Goal: Task Accomplishment & Management: Manage account settings

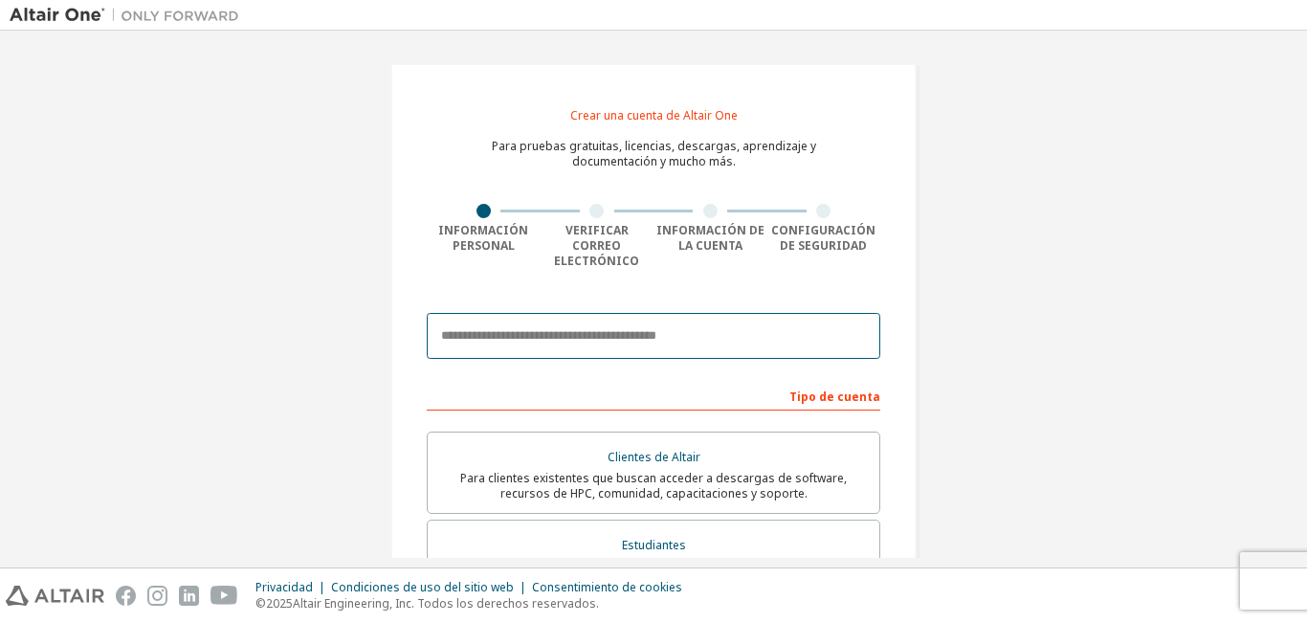
click at [452, 318] on input "email" at bounding box center [654, 336] width 454 height 46
paste input "**********"
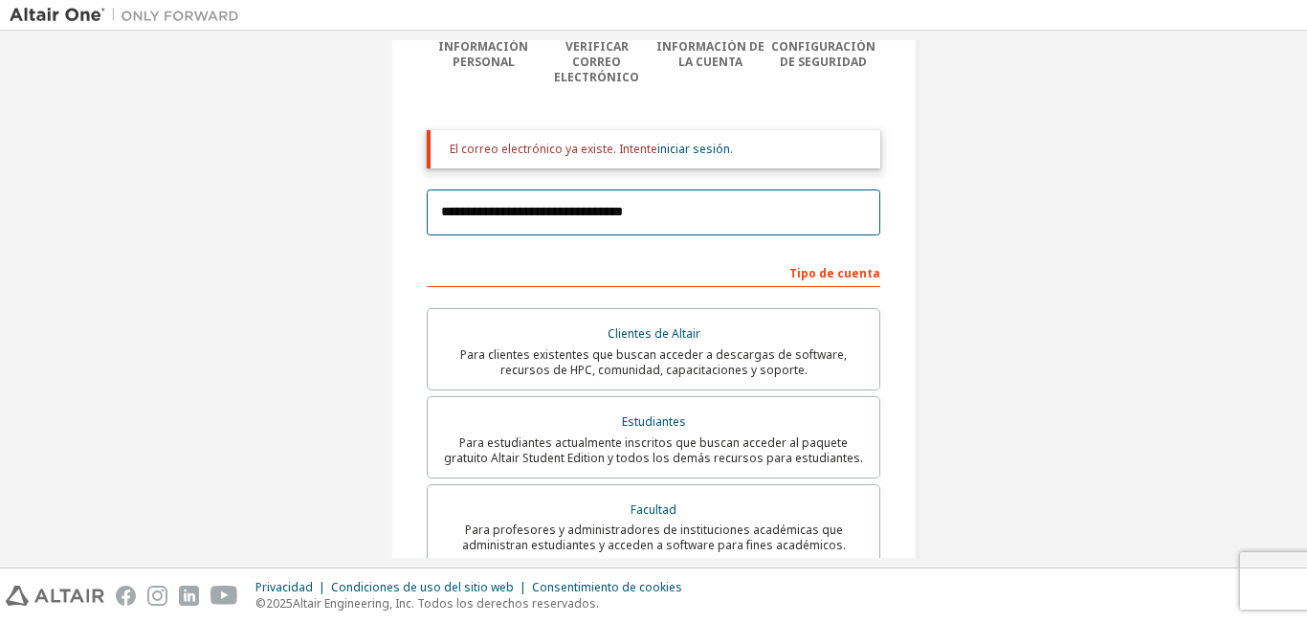
scroll to position [191, 0]
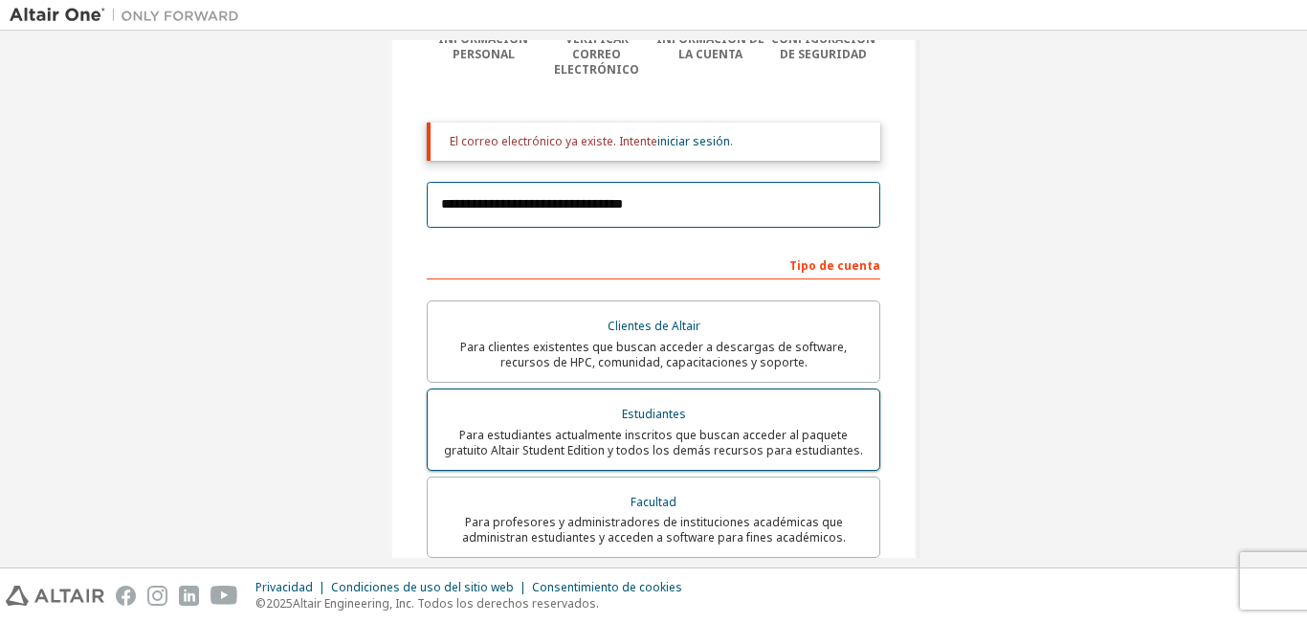
type input "**********"
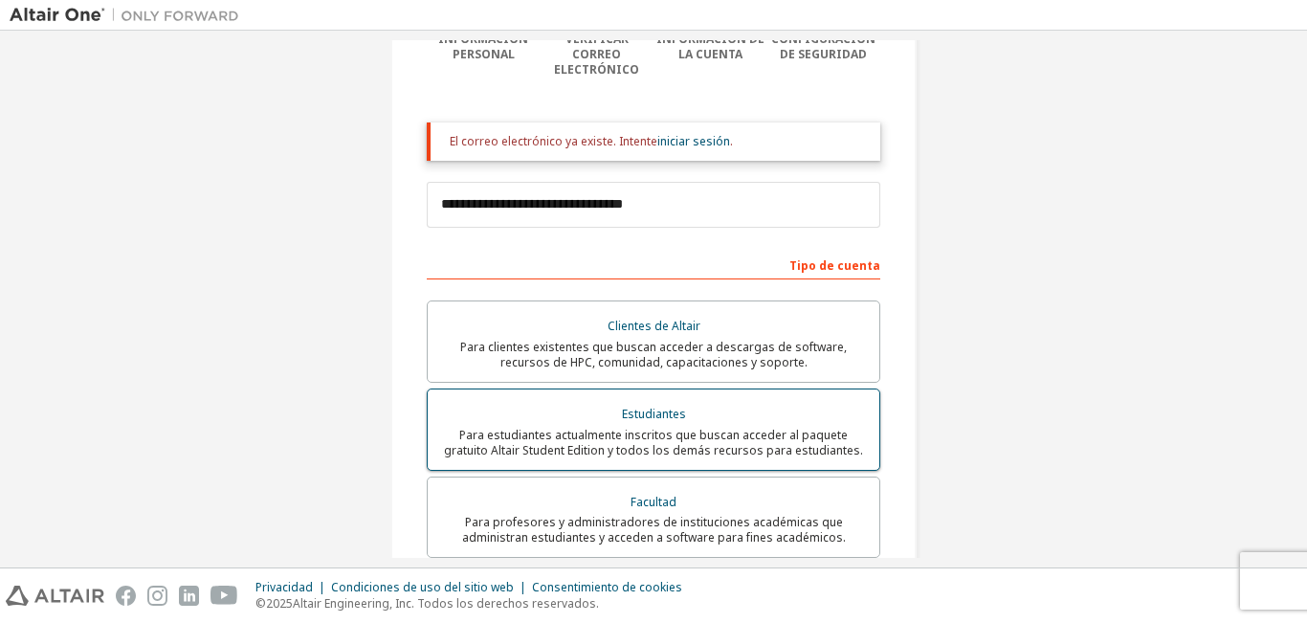
click at [663, 406] on font "Estudiantes" at bounding box center [654, 414] width 64 height 16
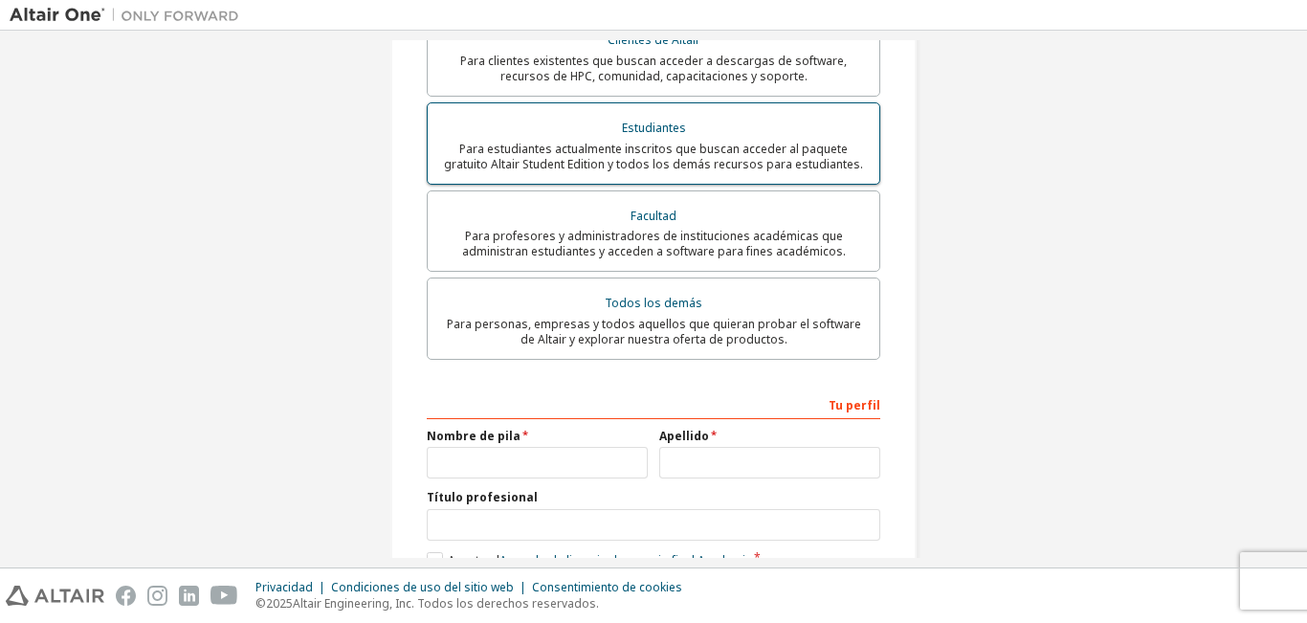
scroll to position [478, 0]
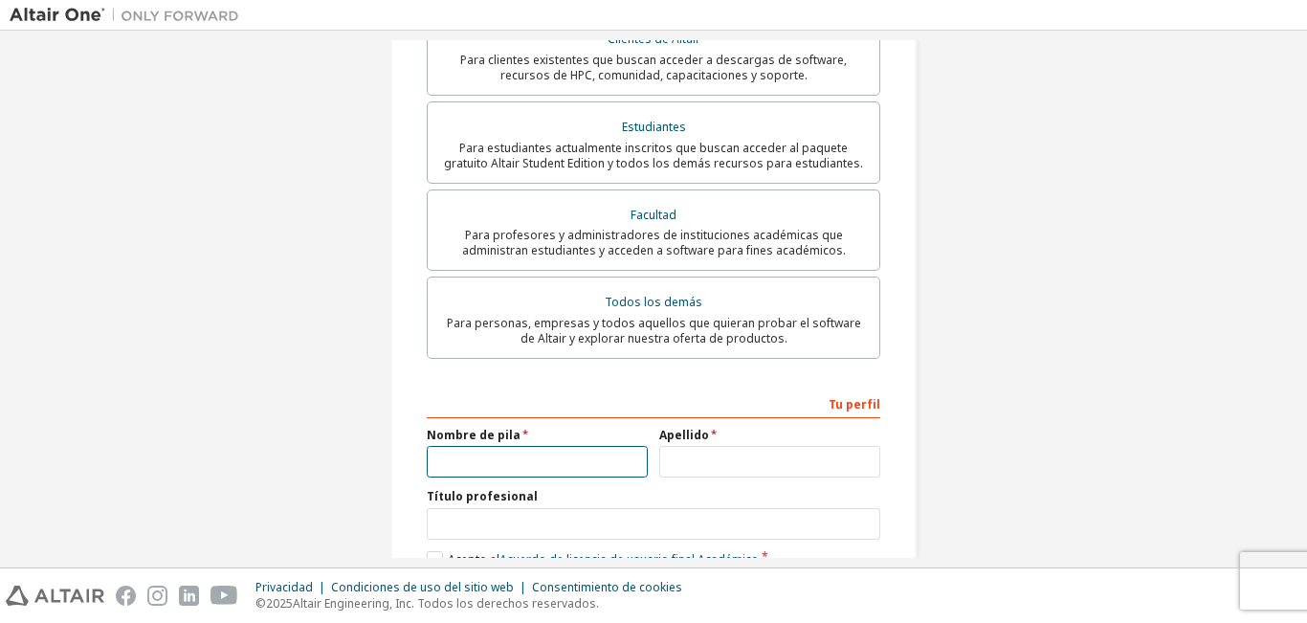
click at [474, 451] on input "text" at bounding box center [537, 462] width 221 height 32
type input "******"
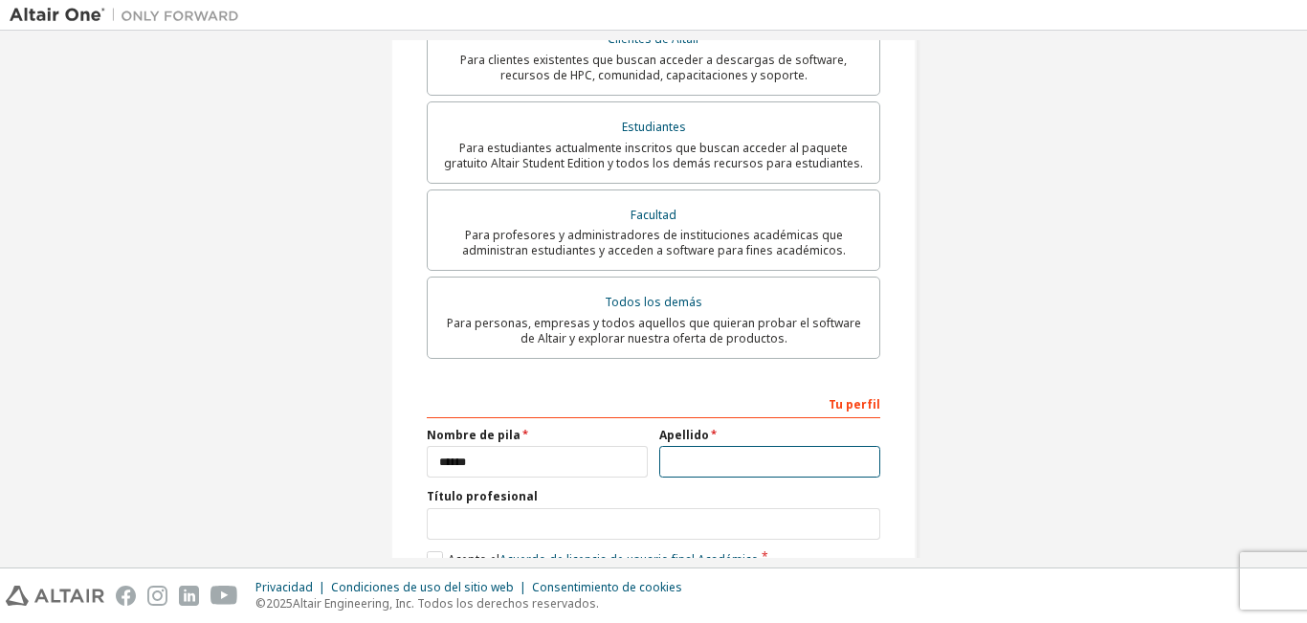
click at [729, 446] on input "text" at bounding box center [769, 462] width 221 height 32
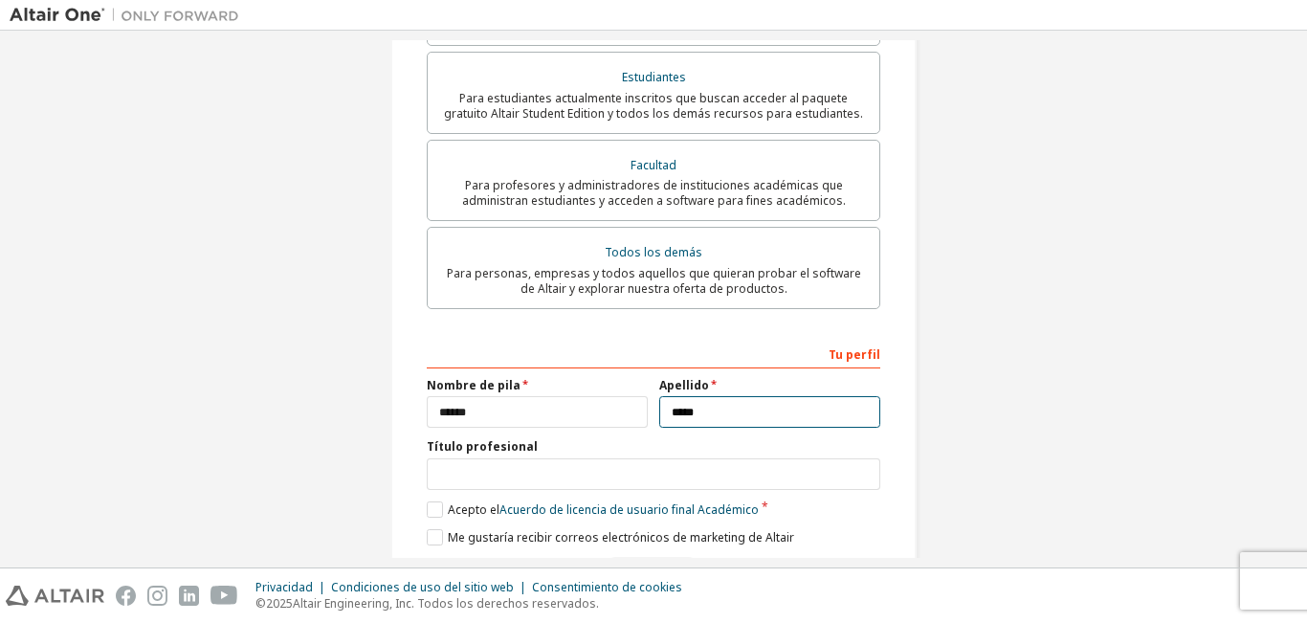
scroll to position [574, 0]
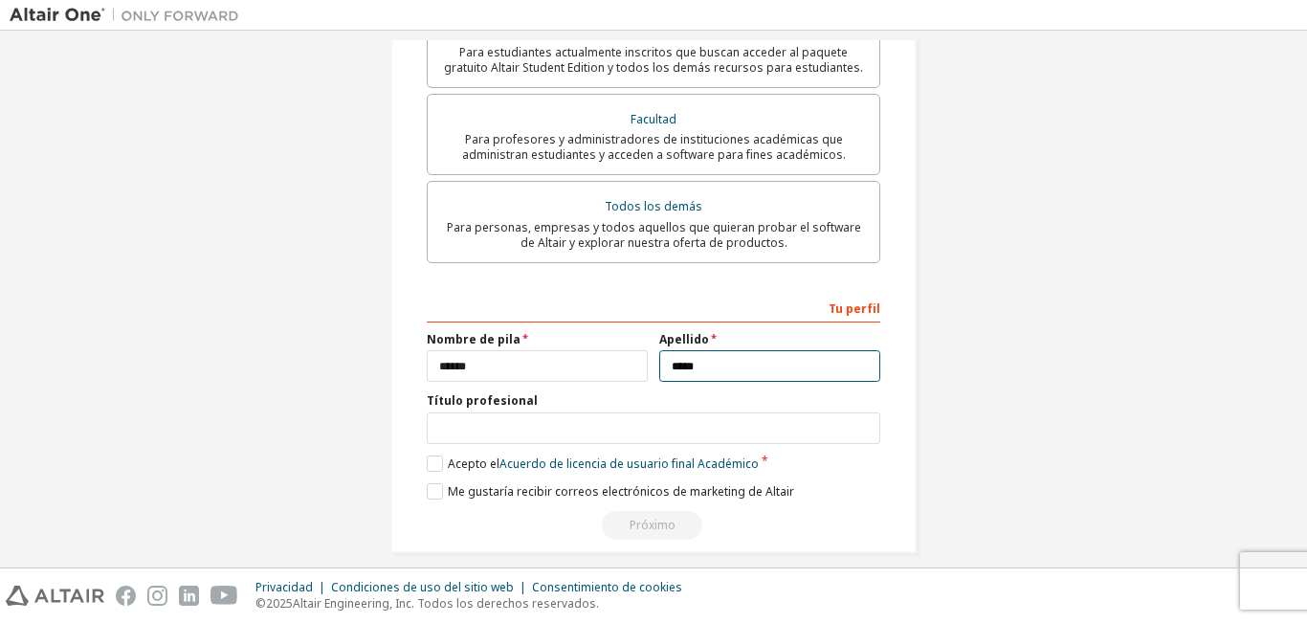
type input "*****"
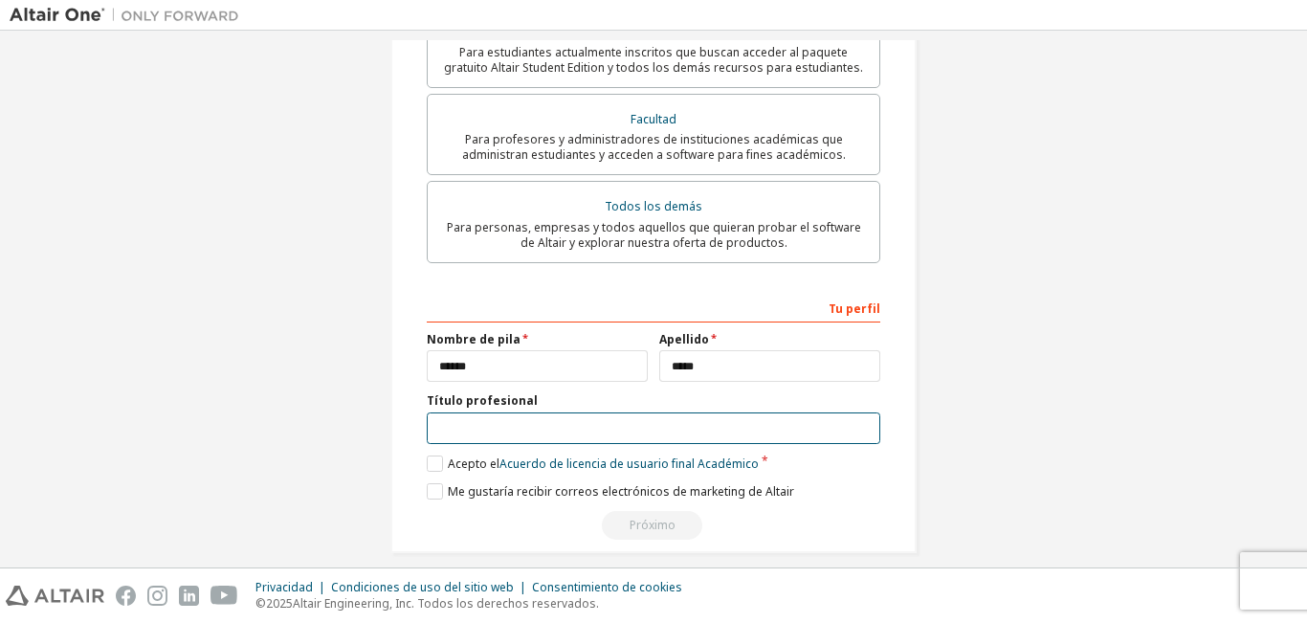
click at [495, 412] on input "text" at bounding box center [654, 428] width 454 height 32
click at [698, 412] on input "text" at bounding box center [654, 428] width 454 height 32
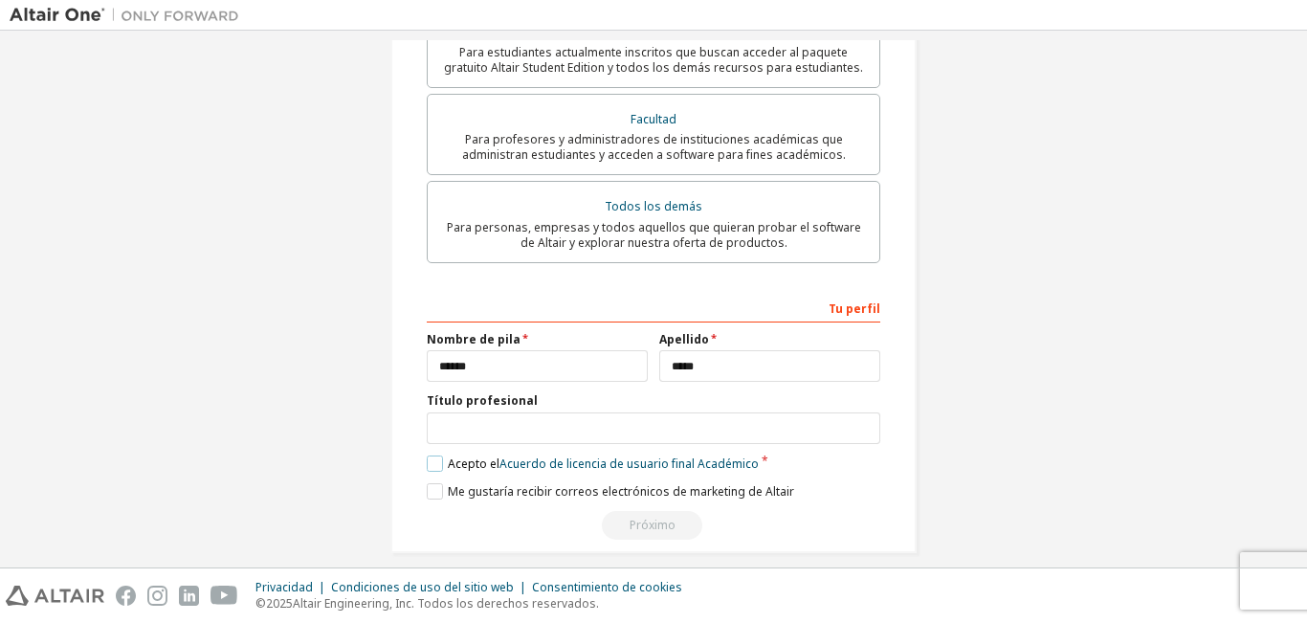
click at [427, 455] on label "Acepto el Acuerdo de licencia de usuario final Académico" at bounding box center [593, 463] width 332 height 16
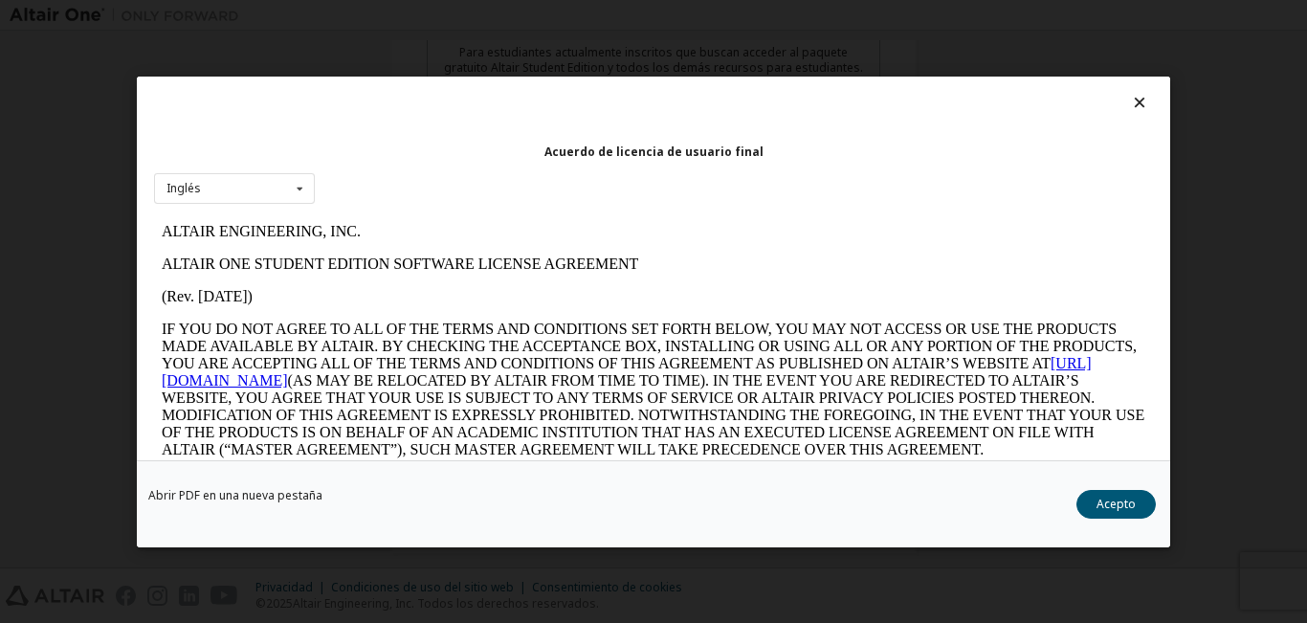
scroll to position [0, 0]
click at [295, 188] on icon at bounding box center [300, 188] width 24 height 30
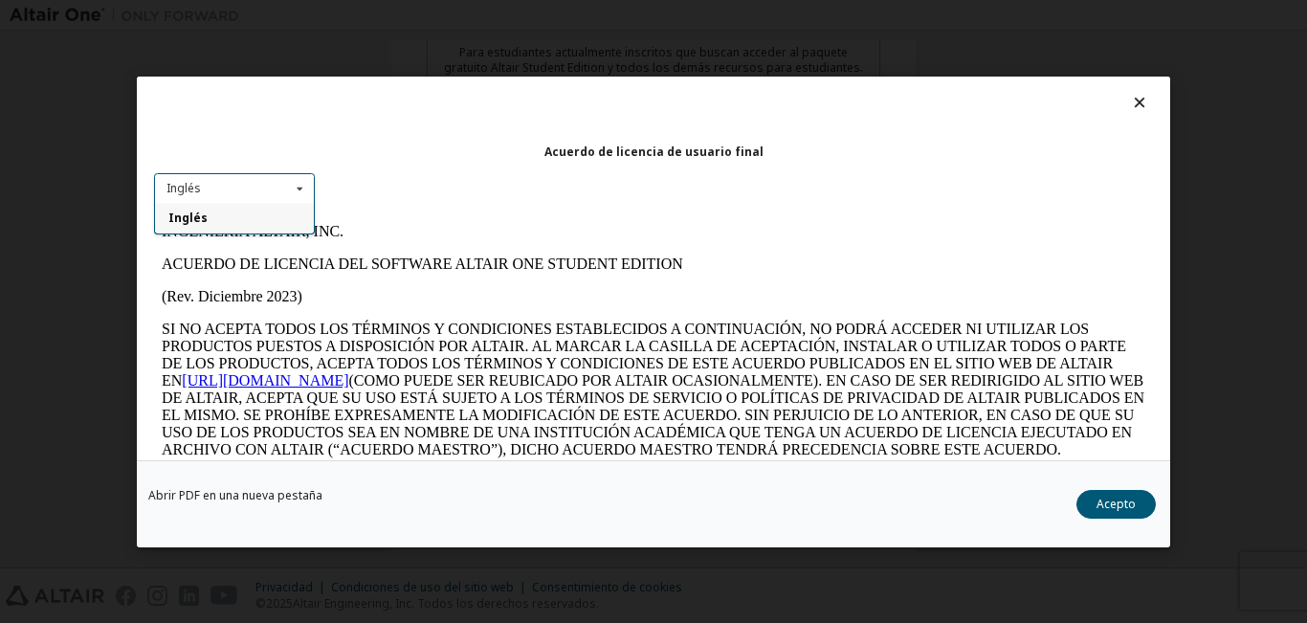
click at [295, 188] on icon at bounding box center [300, 188] width 24 height 30
click at [1119, 499] on font "Acepto" at bounding box center [1115, 503] width 39 height 16
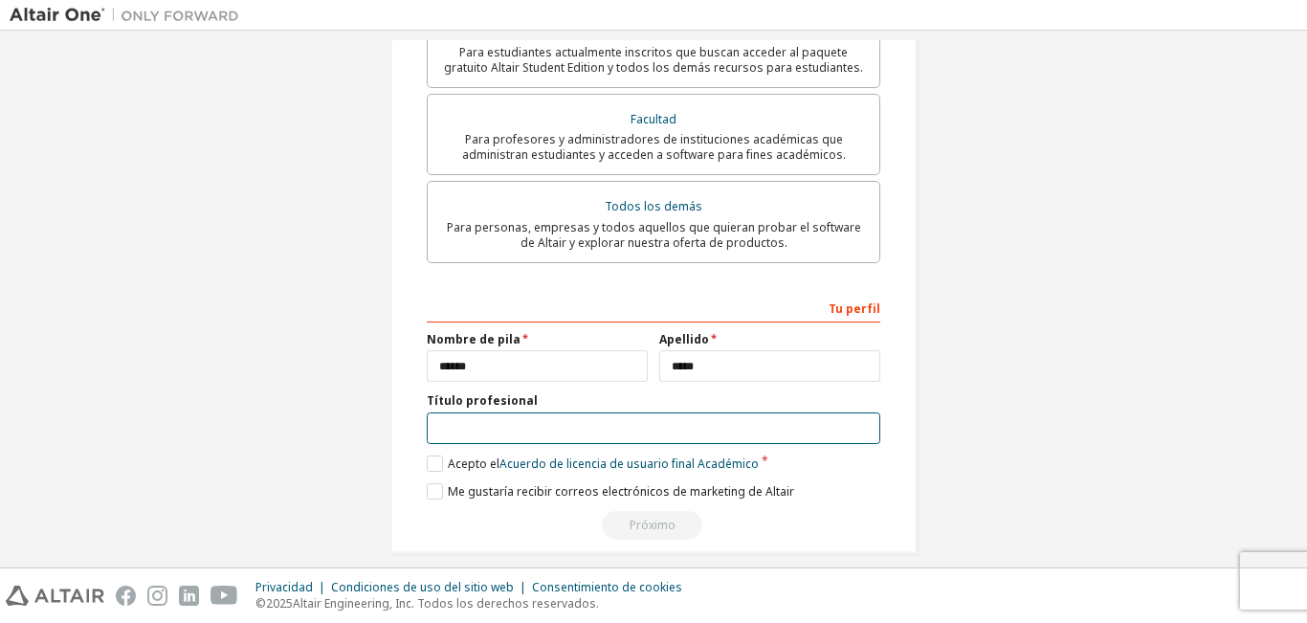
click at [492, 412] on input "text" at bounding box center [654, 428] width 454 height 32
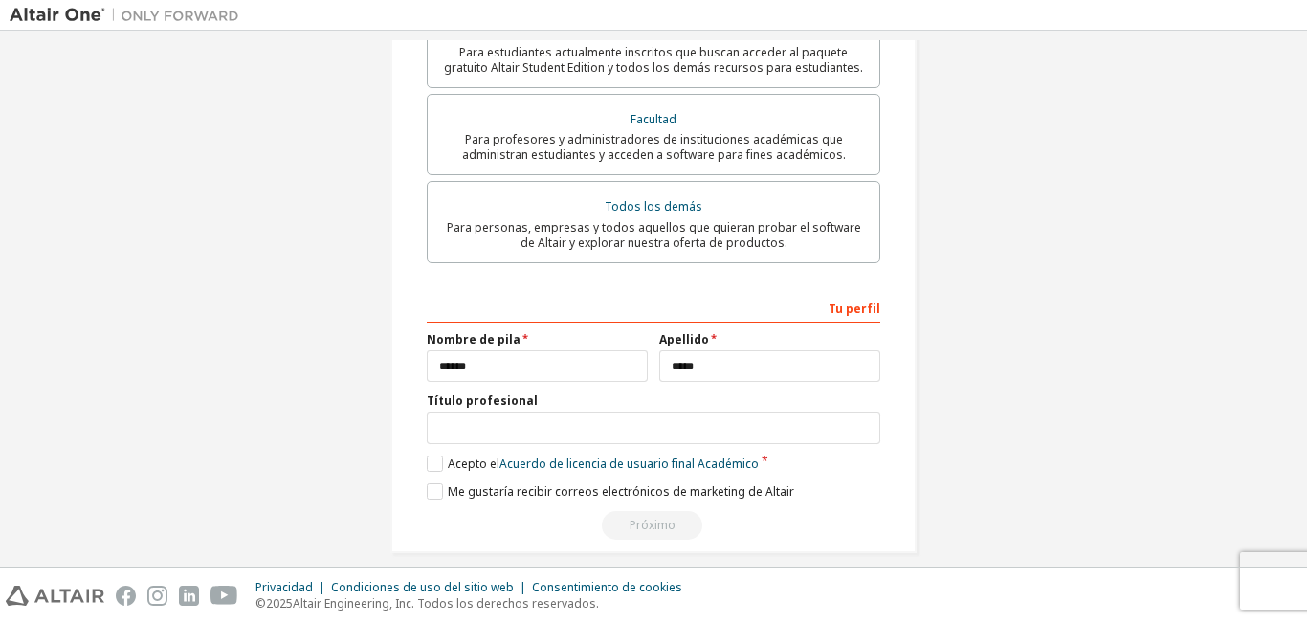
click at [912, 490] on div "**********" at bounding box center [653, 21] width 572 height 1110
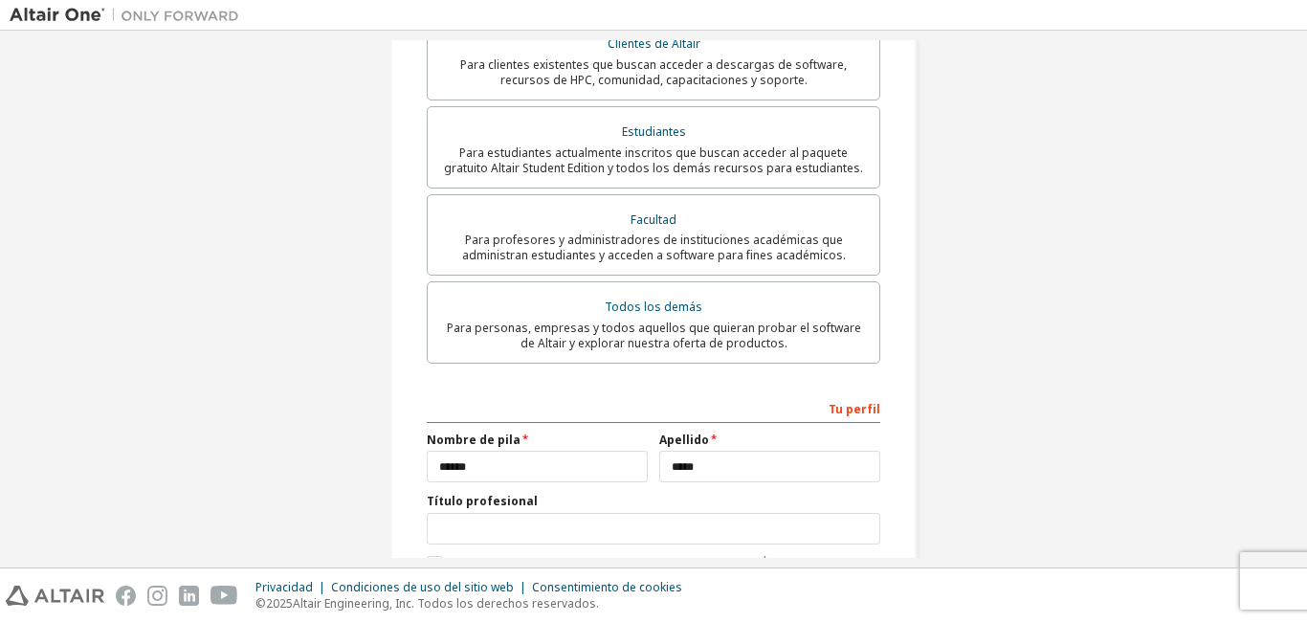
scroll to position [577, 0]
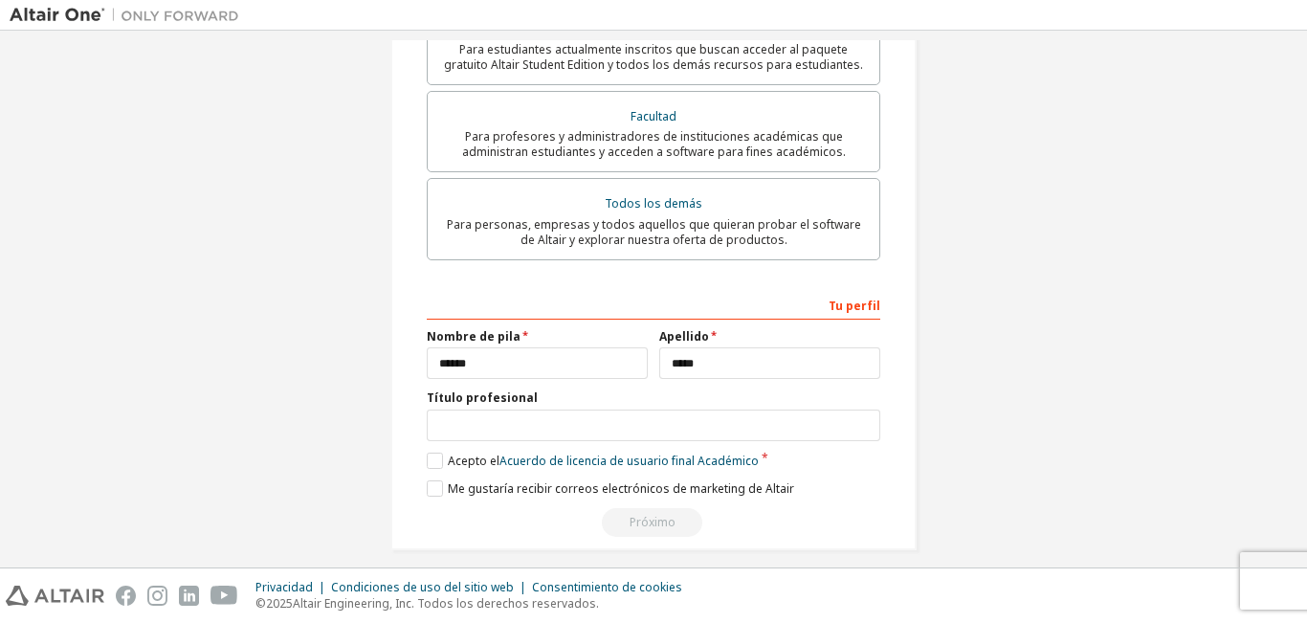
click at [654, 512] on div "Próximo" at bounding box center [654, 522] width 454 height 29
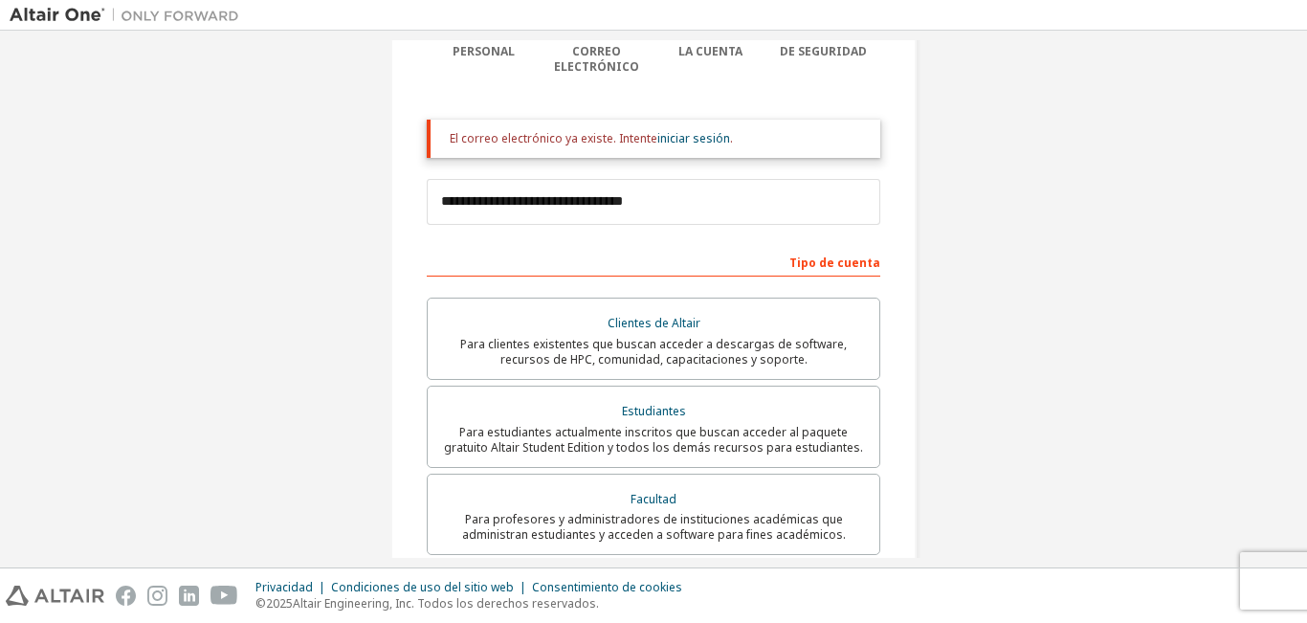
scroll to position [290, 0]
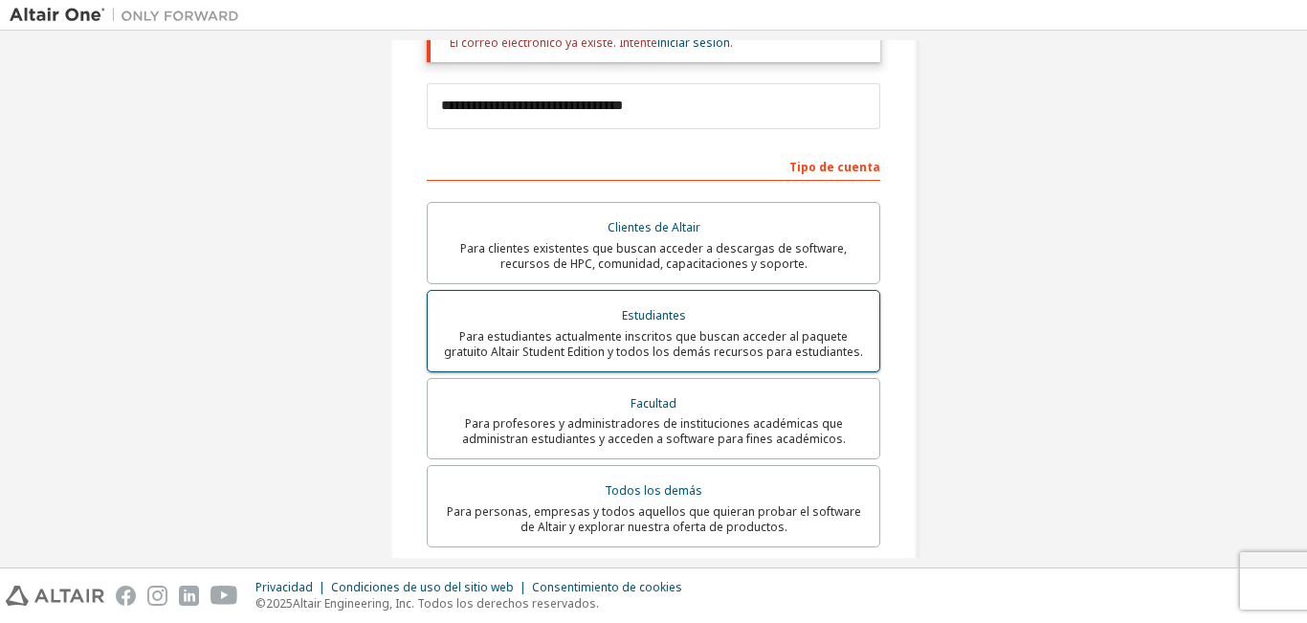
click at [668, 328] on font "Para estudiantes actualmente inscritos que buscan acceder al paquete gratuito A…" at bounding box center [653, 344] width 419 height 32
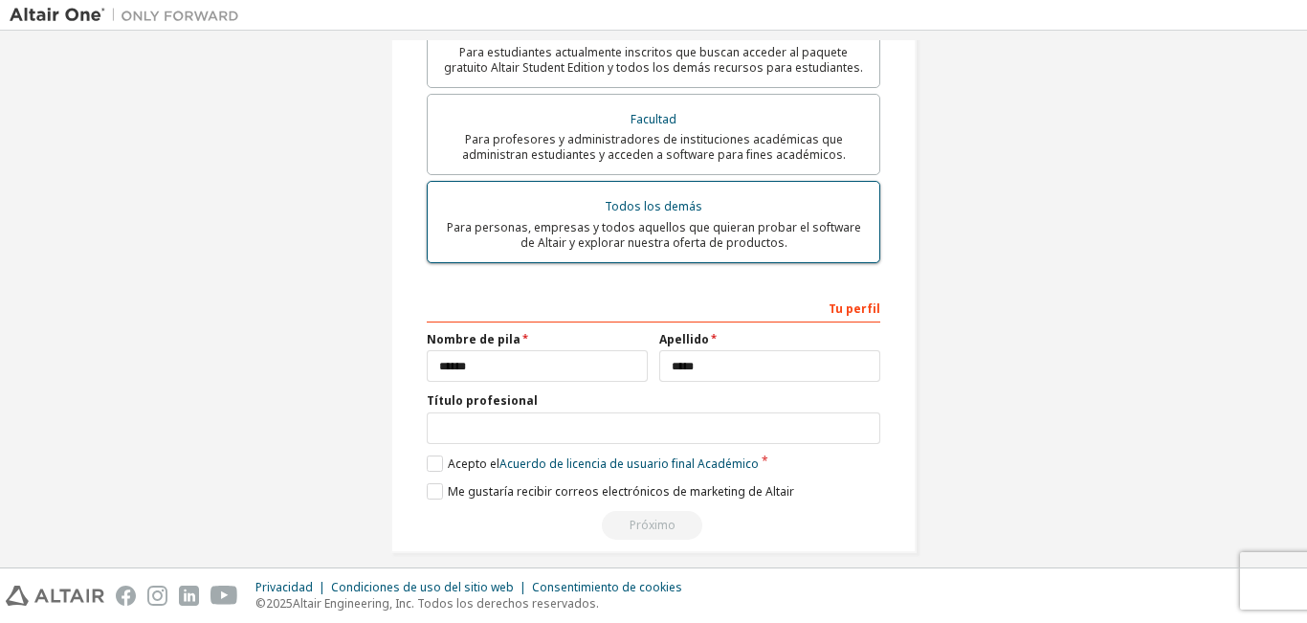
scroll to position [577, 0]
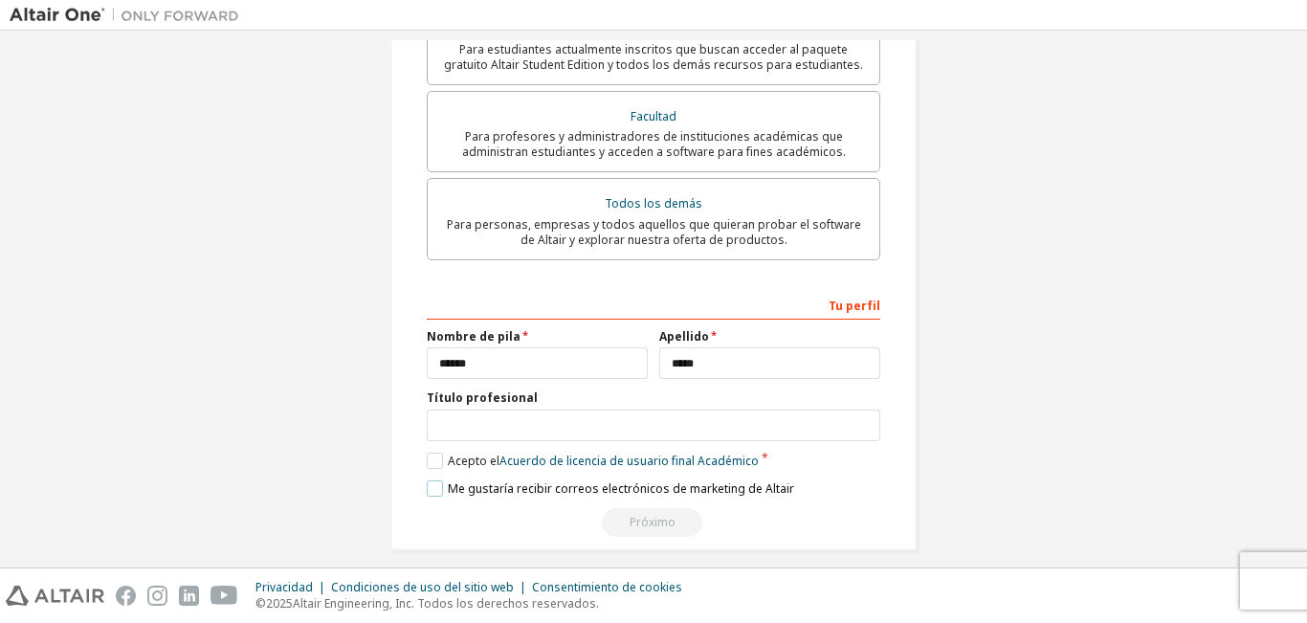
click at [429, 480] on label "Me gustaría recibir correos electrónicos de marketing de Altair" at bounding box center [610, 488] width 367 height 16
click at [663, 508] on div "Próximo" at bounding box center [654, 522] width 454 height 29
click at [602, 453] on font "Acuerdo de licencia de usuario final" at bounding box center [596, 461] width 195 height 16
click at [429, 453] on label "Acepto el Acuerdo de licencia de usuario final Académico" at bounding box center [593, 461] width 332 height 16
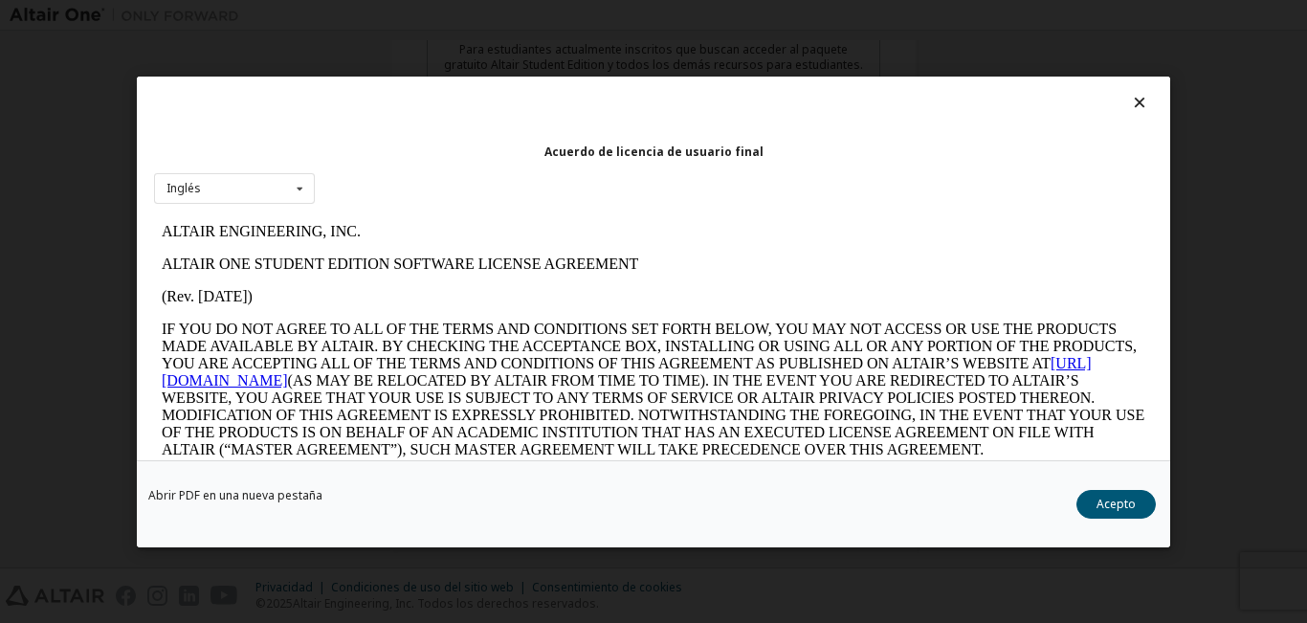
scroll to position [0, 0]
click at [1118, 504] on font "Acepto" at bounding box center [1115, 503] width 39 height 16
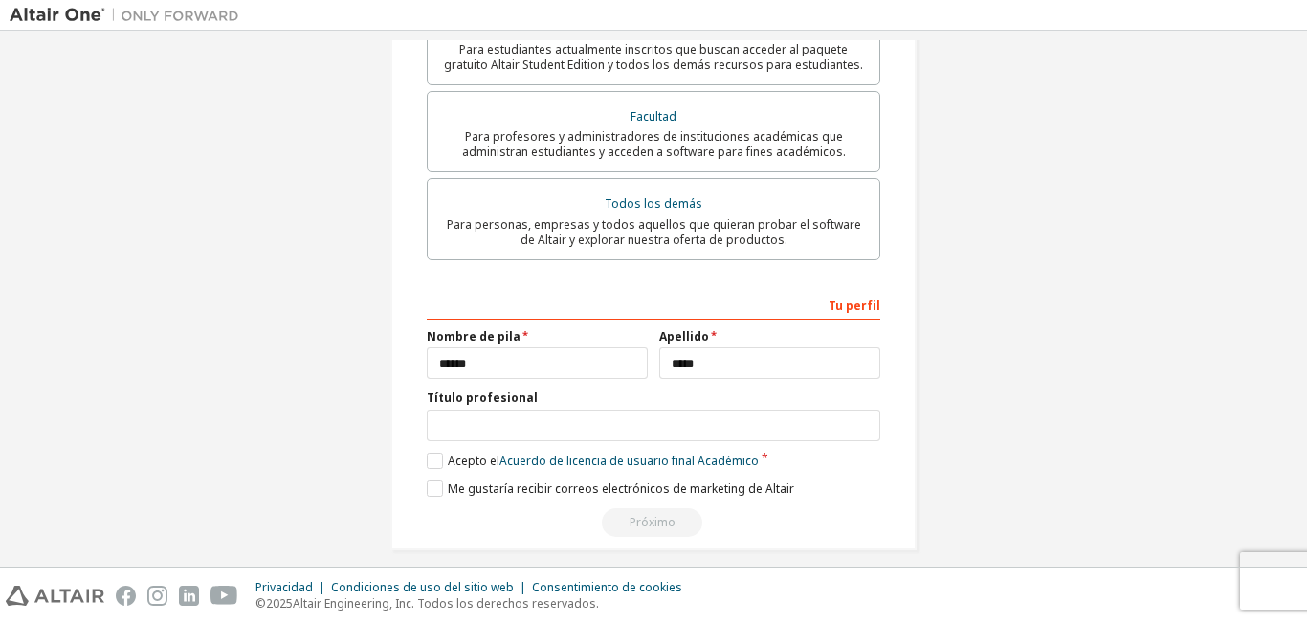
click at [676, 511] on div "Próximo" at bounding box center [654, 522] width 454 height 29
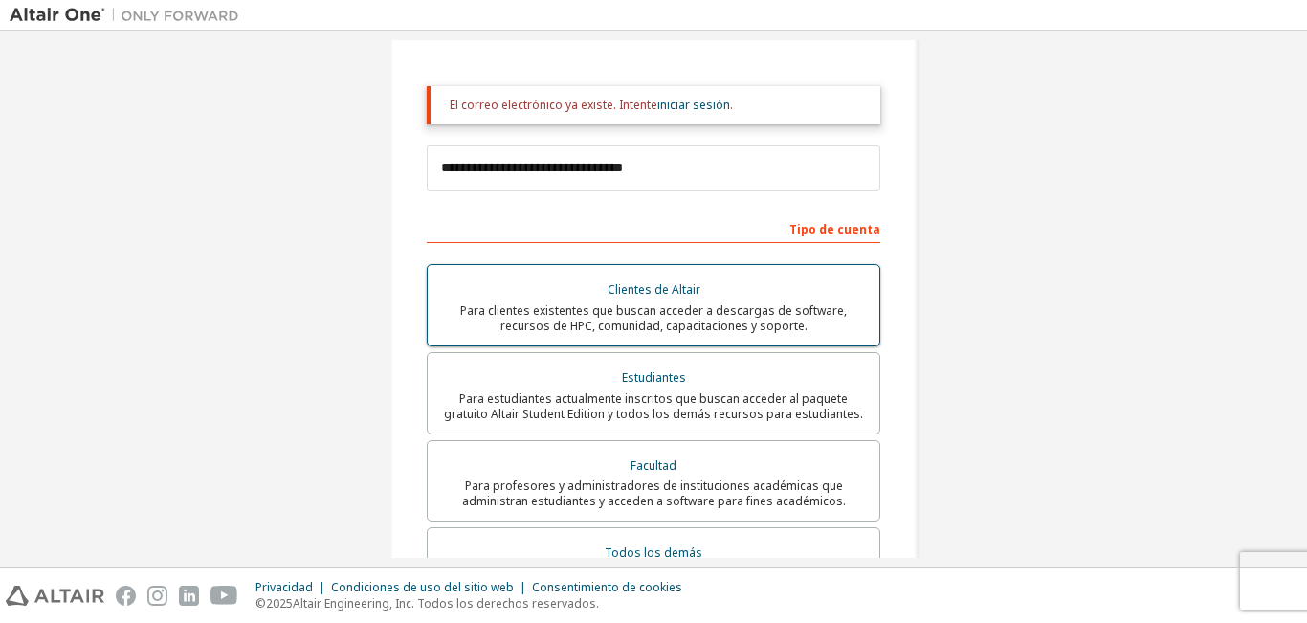
scroll to position [194, 0]
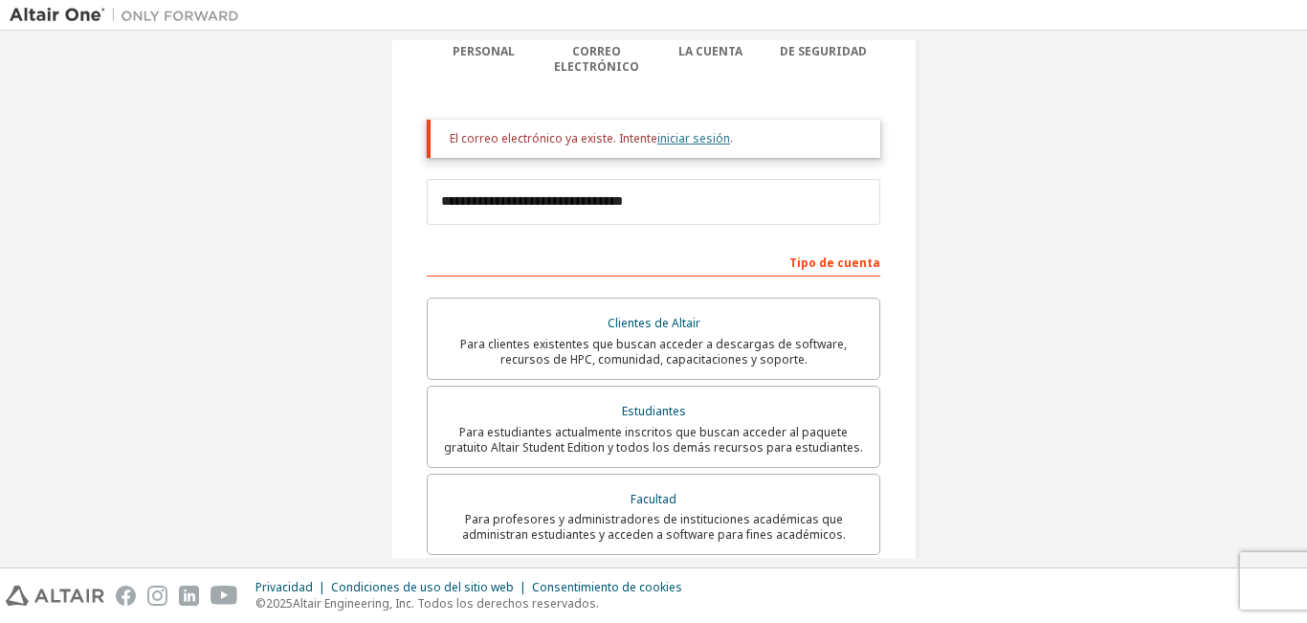
click at [687, 130] on font "iniciar sesión" at bounding box center [693, 138] width 73 height 16
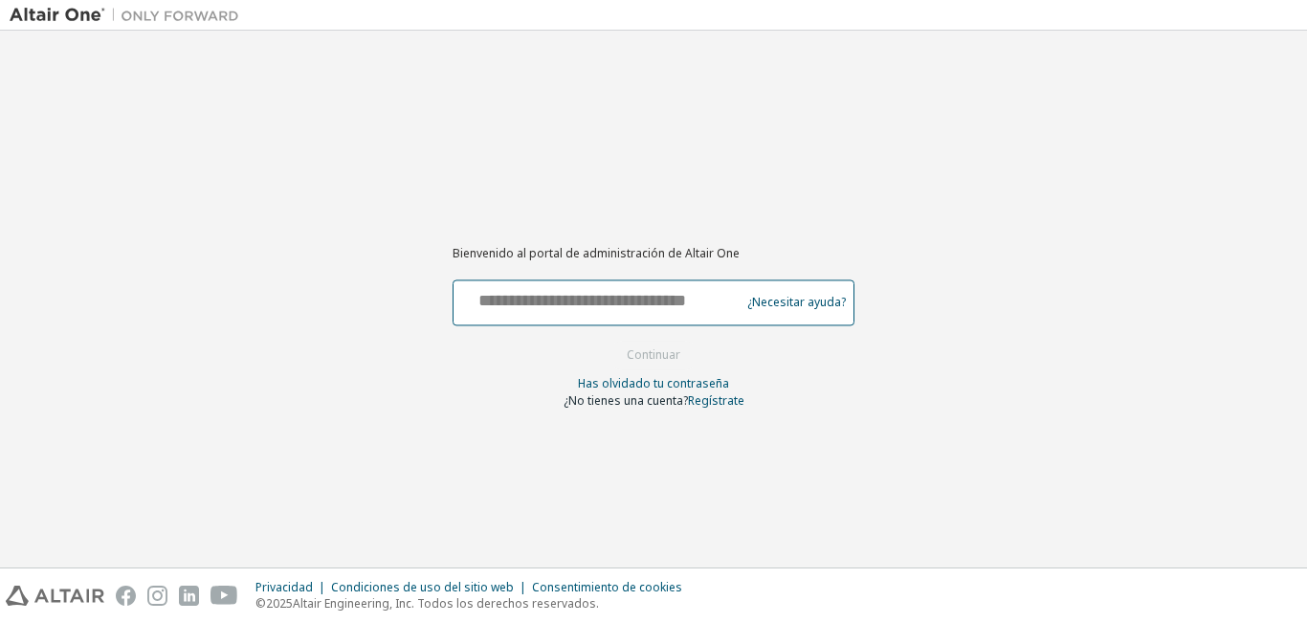
paste input "**********"
type input "**********"
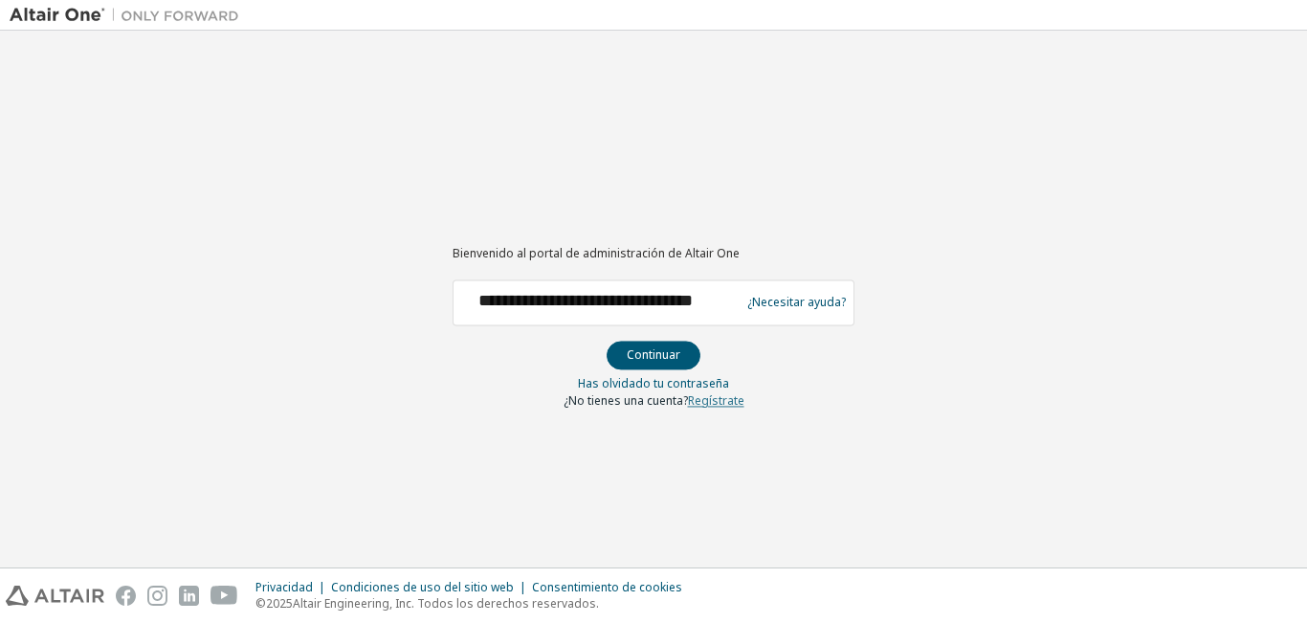
drag, startPoint x: 641, startPoint y: 349, endPoint x: 742, endPoint y: 401, distance: 113.8
click at [642, 351] on font "Continuar" at bounding box center [654, 354] width 54 height 16
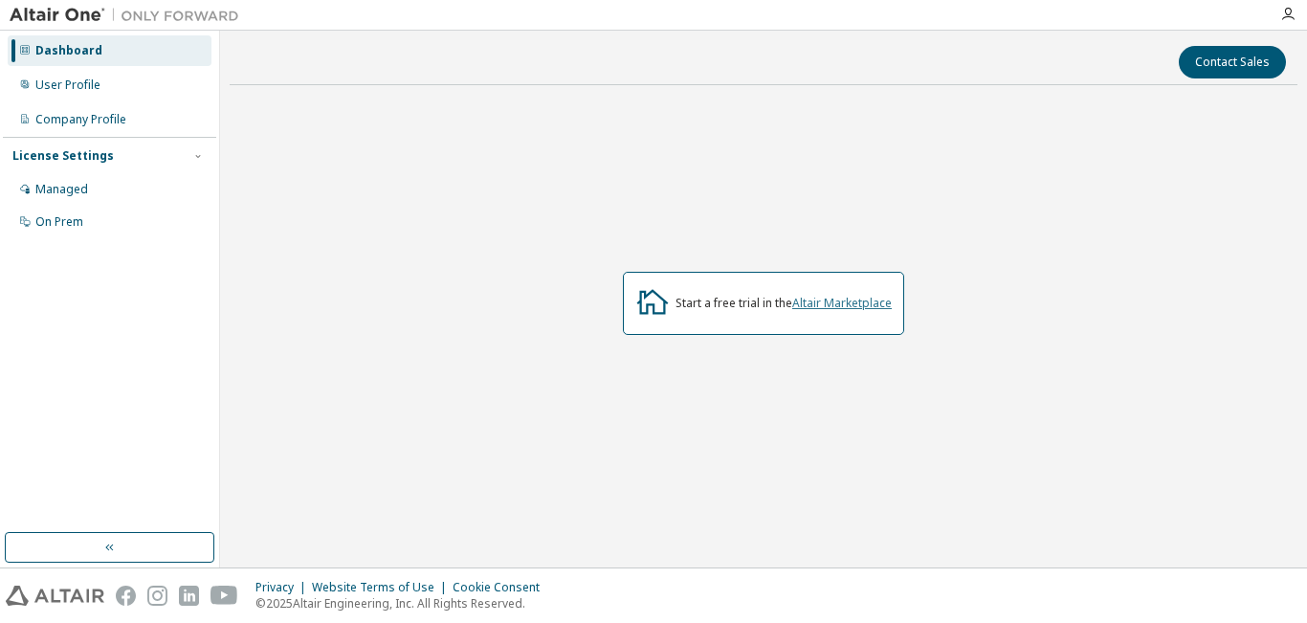
click at [865, 304] on link "Altair Marketplace" at bounding box center [842, 303] width 100 height 16
click at [57, 222] on div "On Prem" at bounding box center [59, 221] width 48 height 15
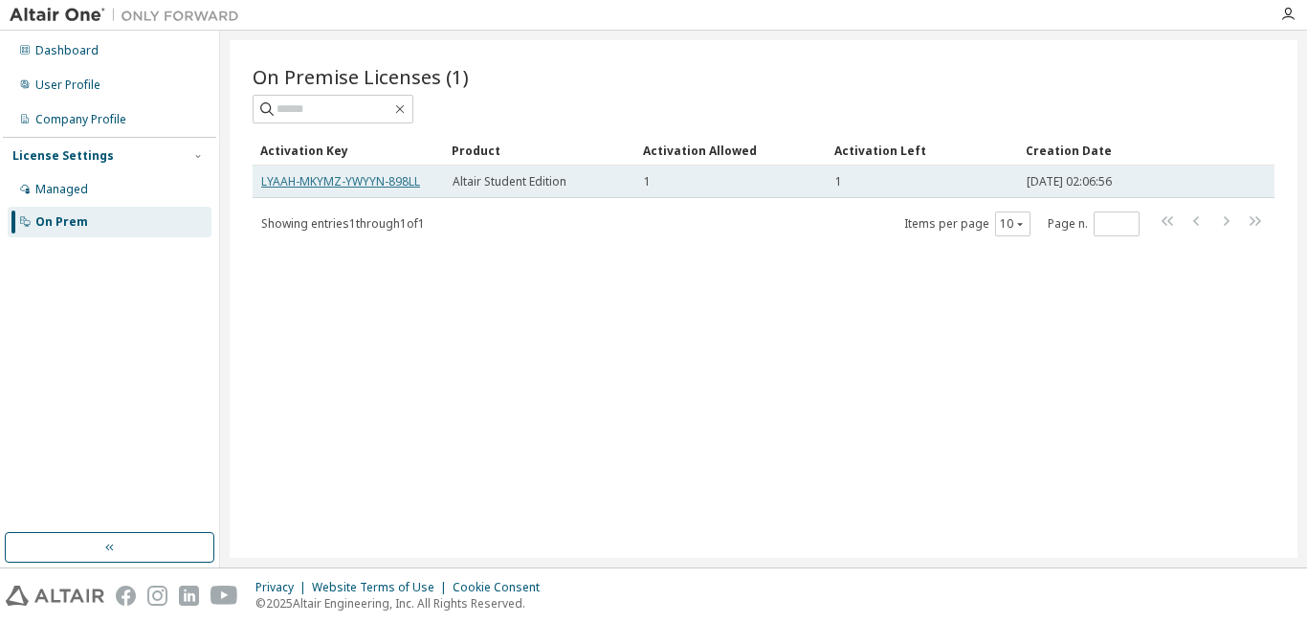
click at [320, 181] on link "LYAAH-MKYMZ-YWYYN-898LL" at bounding box center [340, 181] width 159 height 16
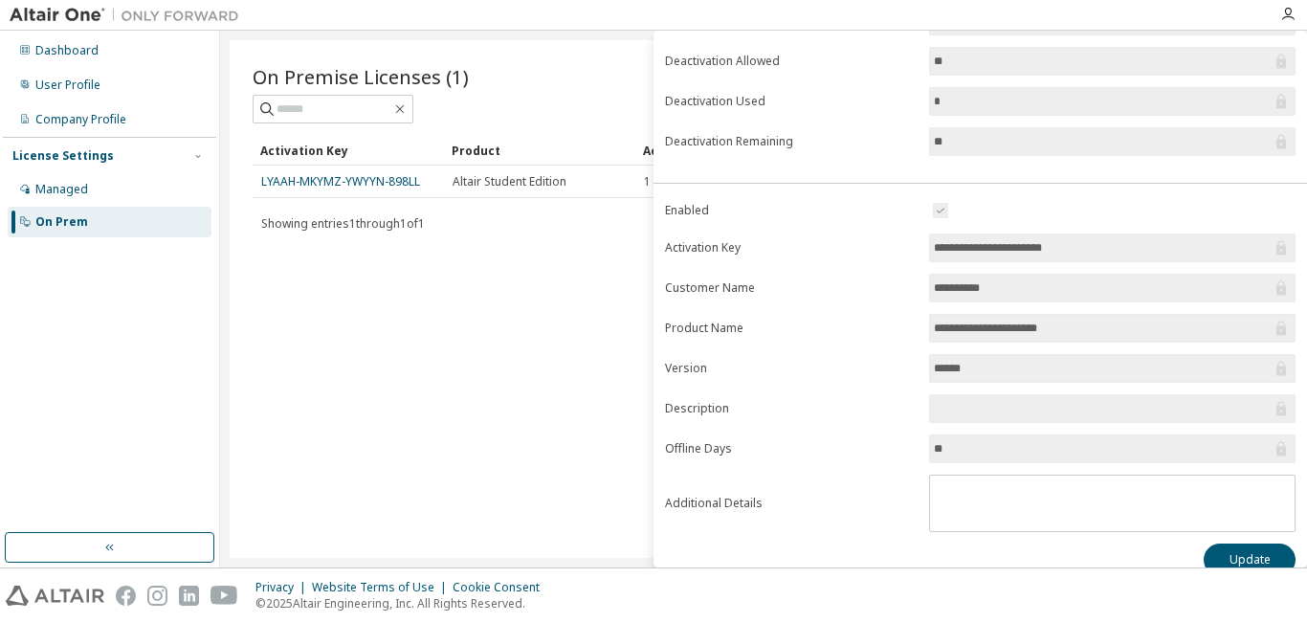
scroll to position [259, 0]
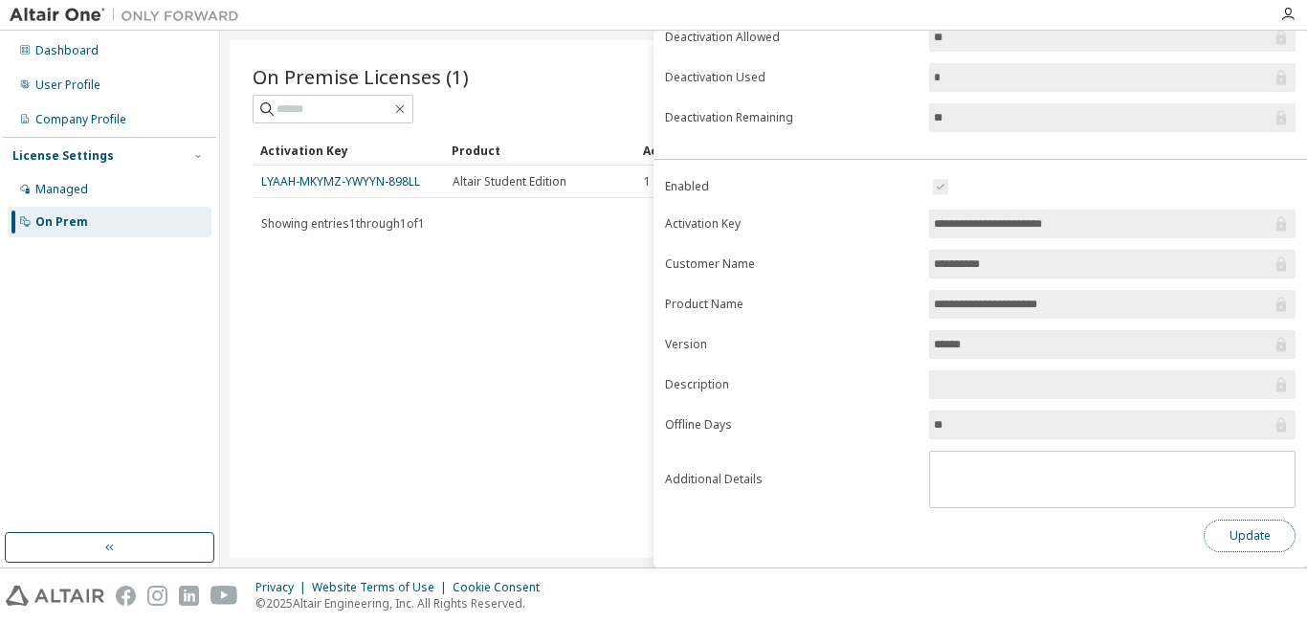
click at [1232, 535] on button "Update" at bounding box center [1250, 536] width 92 height 33
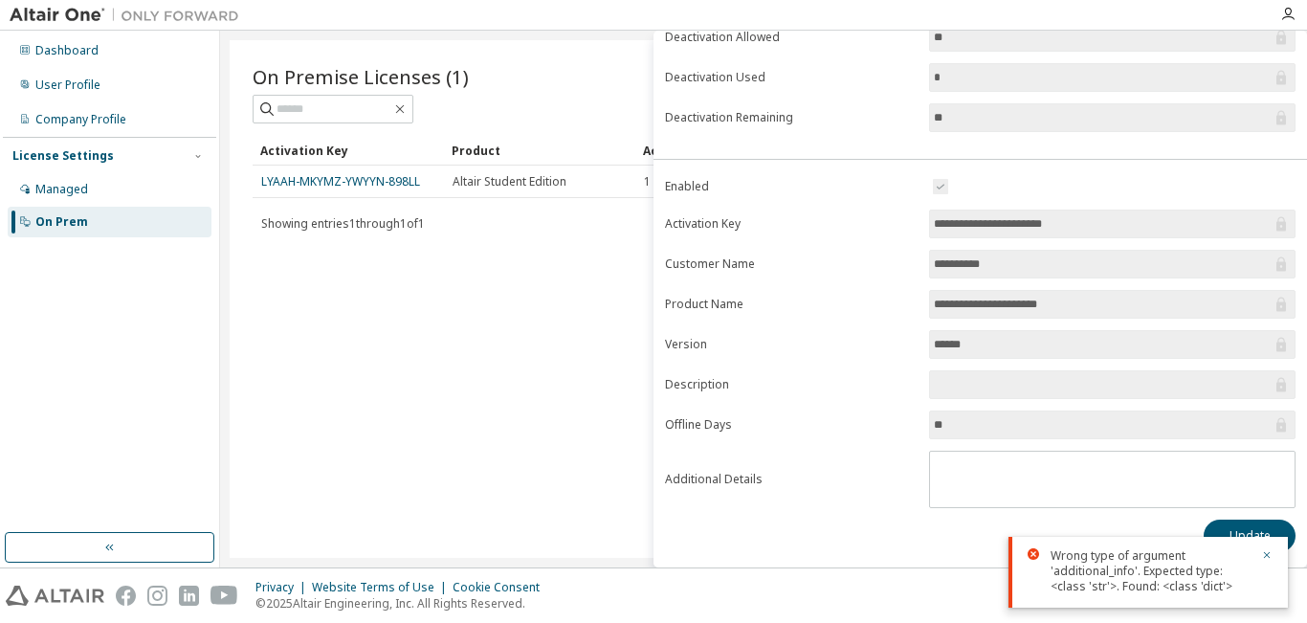
click at [1260, 553] on div at bounding box center [1261, 571] width 23 height 46
click at [1269, 555] on icon "button" at bounding box center [1266, 554] width 11 height 11
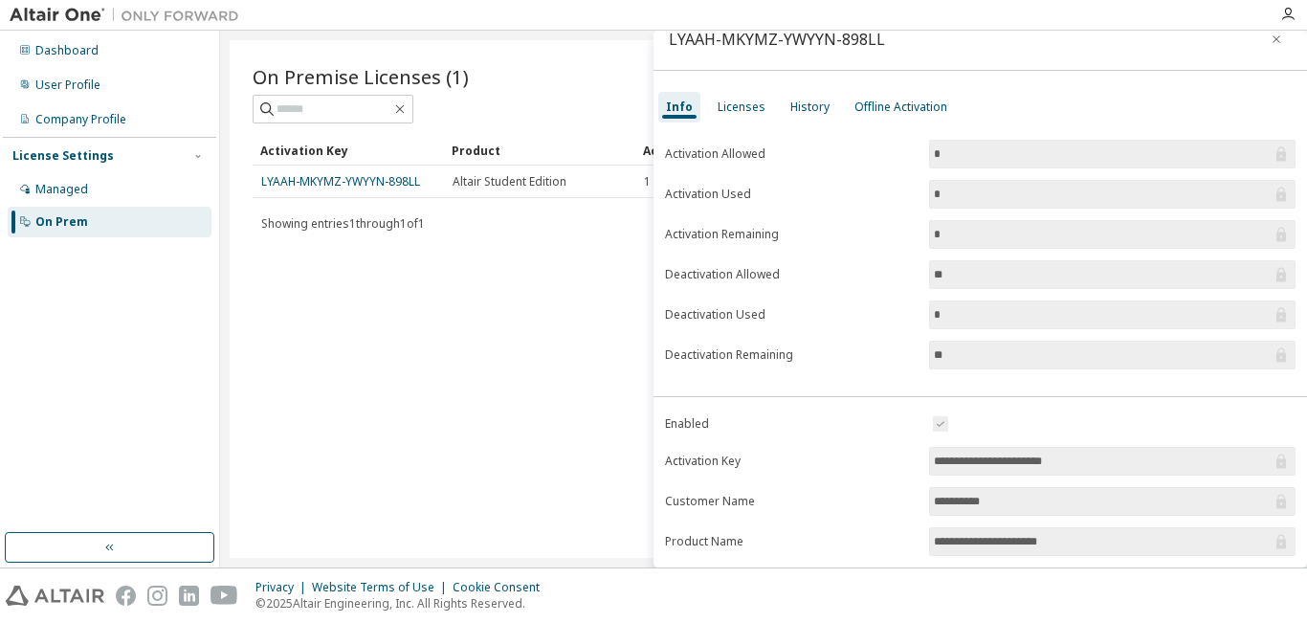
scroll to position [0, 0]
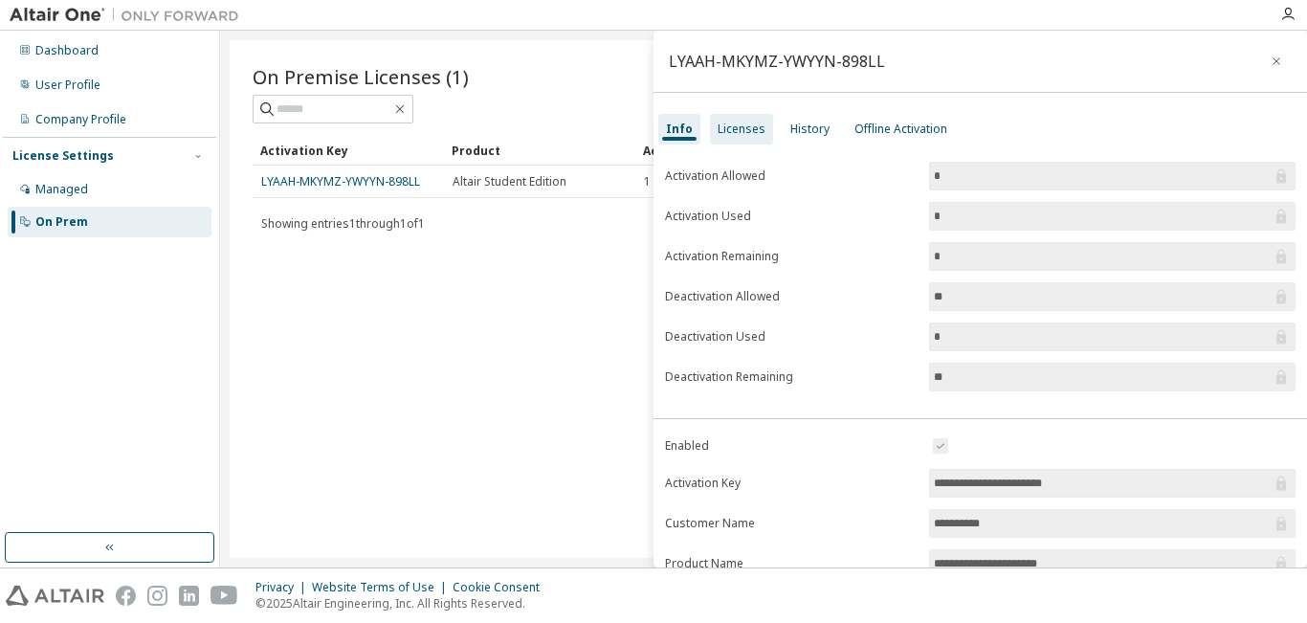
click at [734, 129] on div "Licenses" at bounding box center [742, 129] width 48 height 15
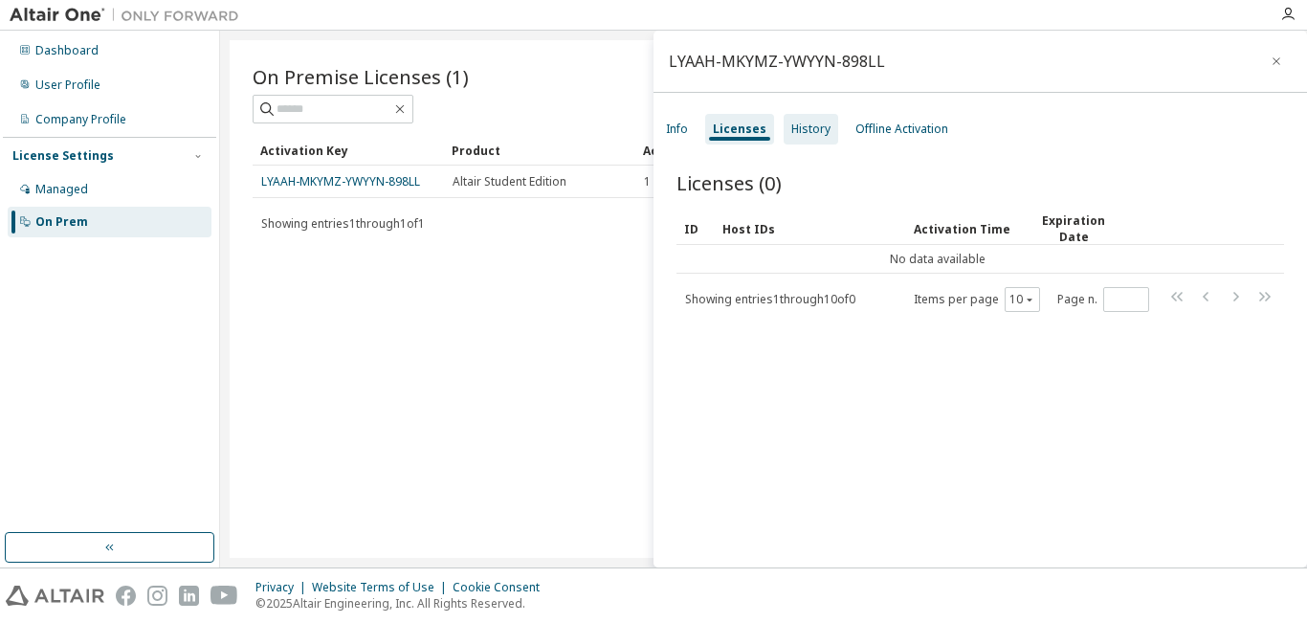
click at [805, 130] on div "History" at bounding box center [810, 129] width 39 height 15
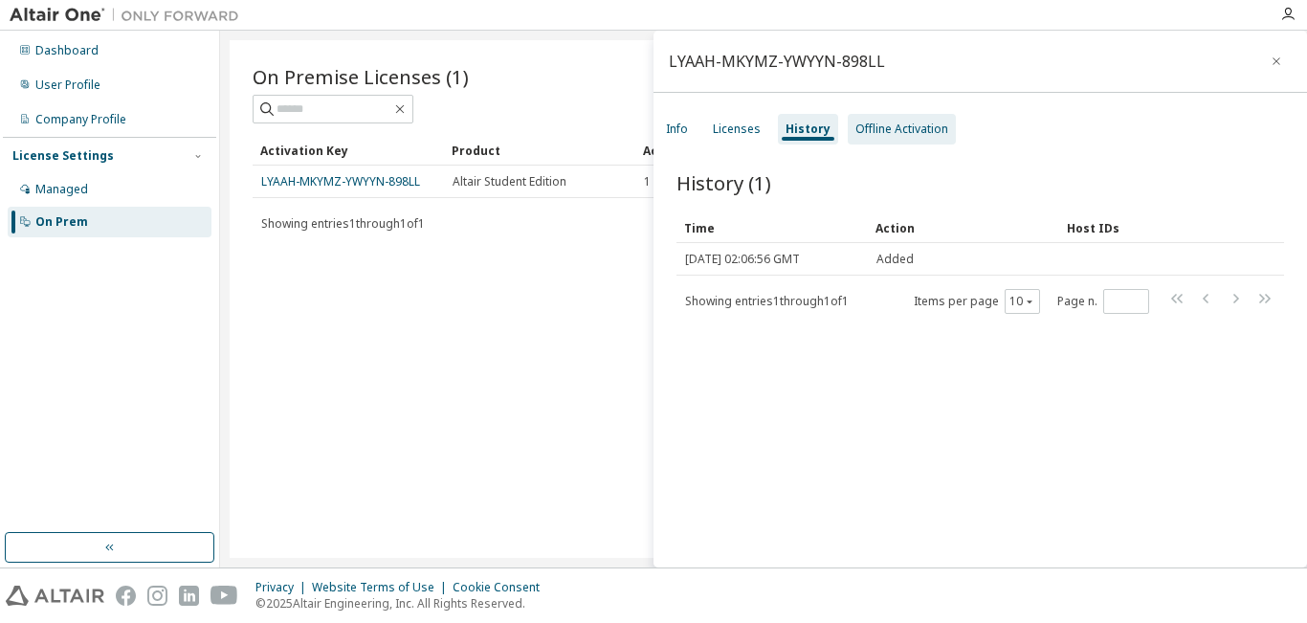
click at [877, 128] on div "Offline Activation" at bounding box center [901, 129] width 93 height 15
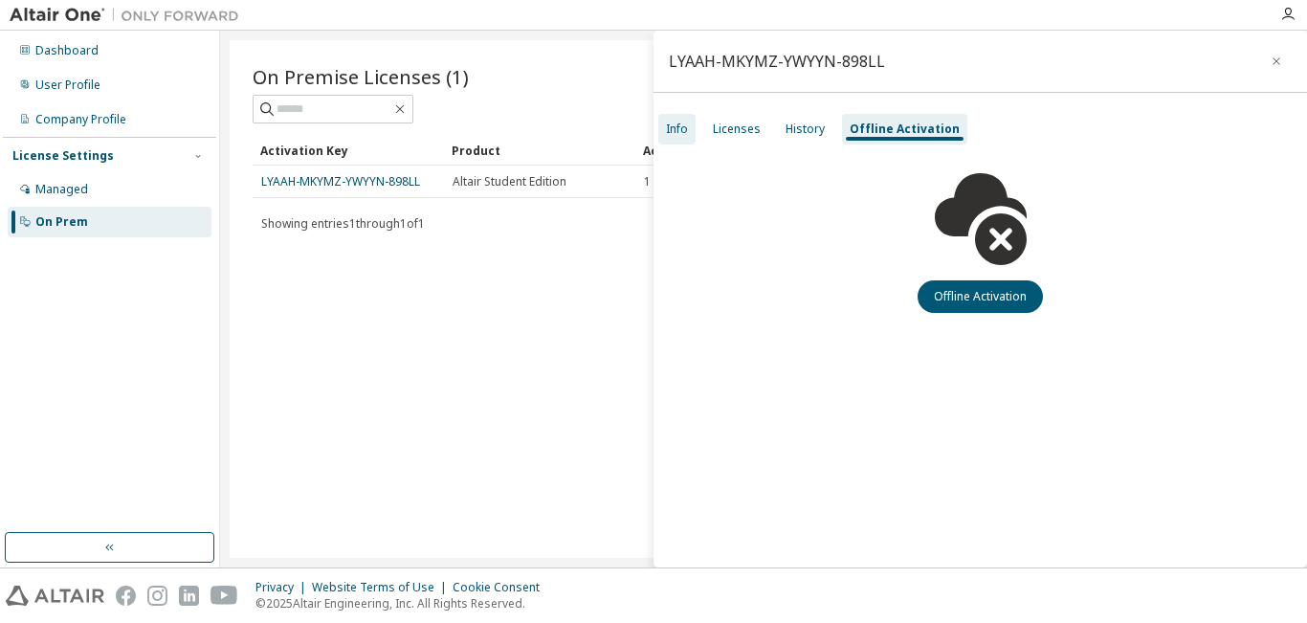
click at [676, 131] on div "Info" at bounding box center [677, 129] width 22 height 15
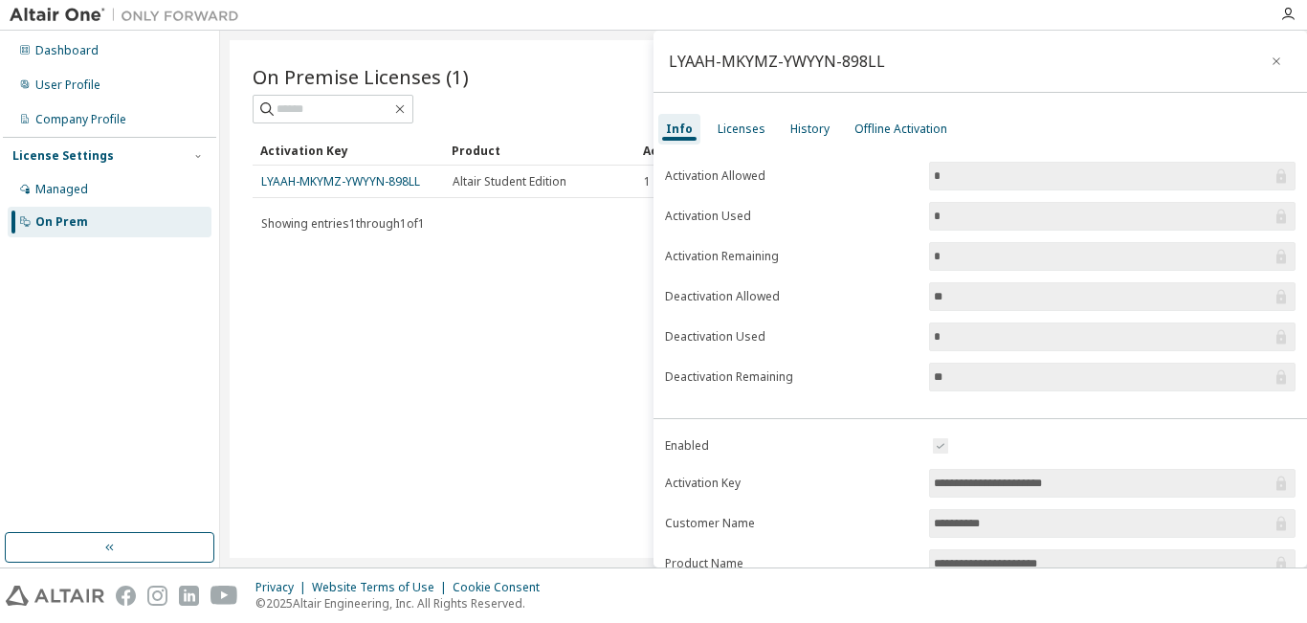
click at [569, 275] on div "On Premise Licenses (1) Clear Load Save Save As Field Operator Value Select fil…" at bounding box center [764, 299] width 1068 height 518
drag, startPoint x: 1265, startPoint y: 58, endPoint x: 1150, endPoint y: 118, distance: 129.2
click at [1270, 58] on icon "button" at bounding box center [1276, 61] width 13 height 15
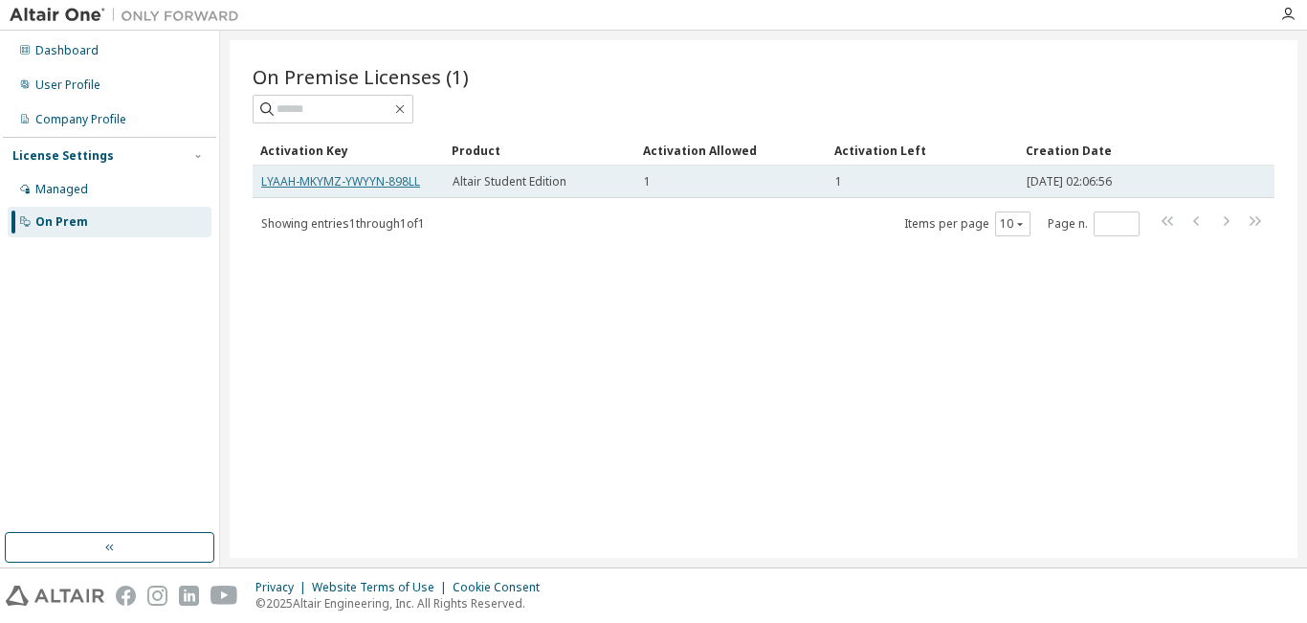
click at [278, 175] on link "LYAAH-MKYMZ-YWYYN-898LL" at bounding box center [340, 181] width 159 height 16
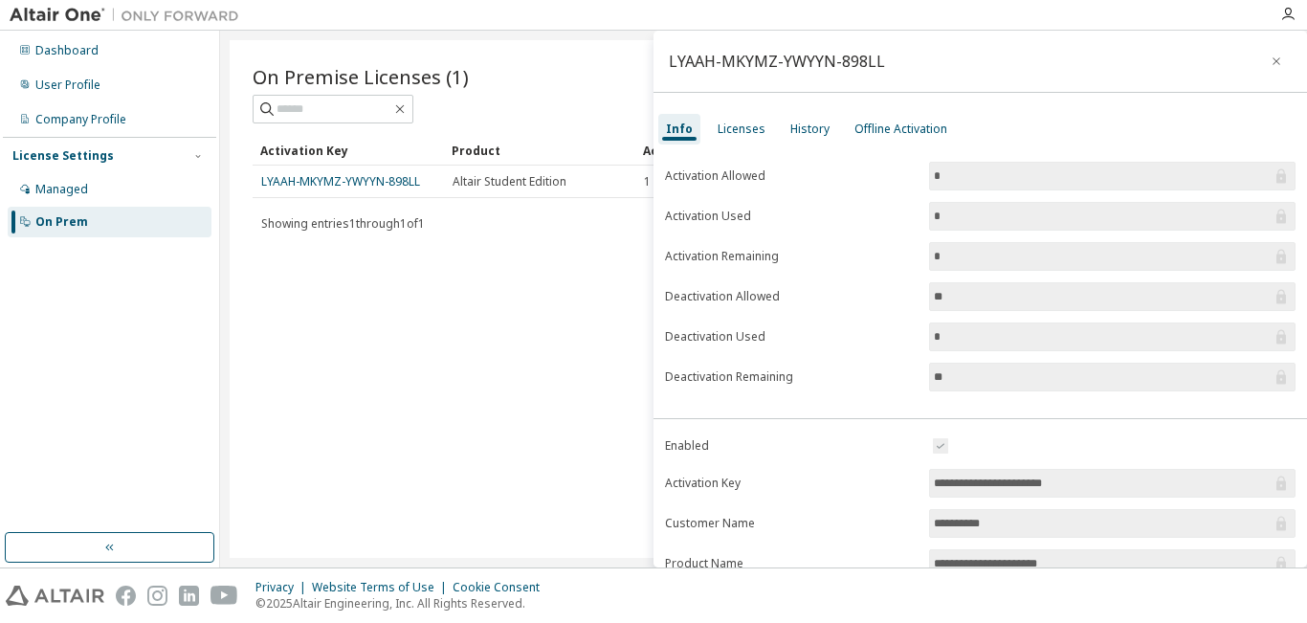
click at [1276, 183] on icon at bounding box center [1281, 176] width 10 height 14
click at [1256, 217] on input "*" at bounding box center [1103, 216] width 338 height 19
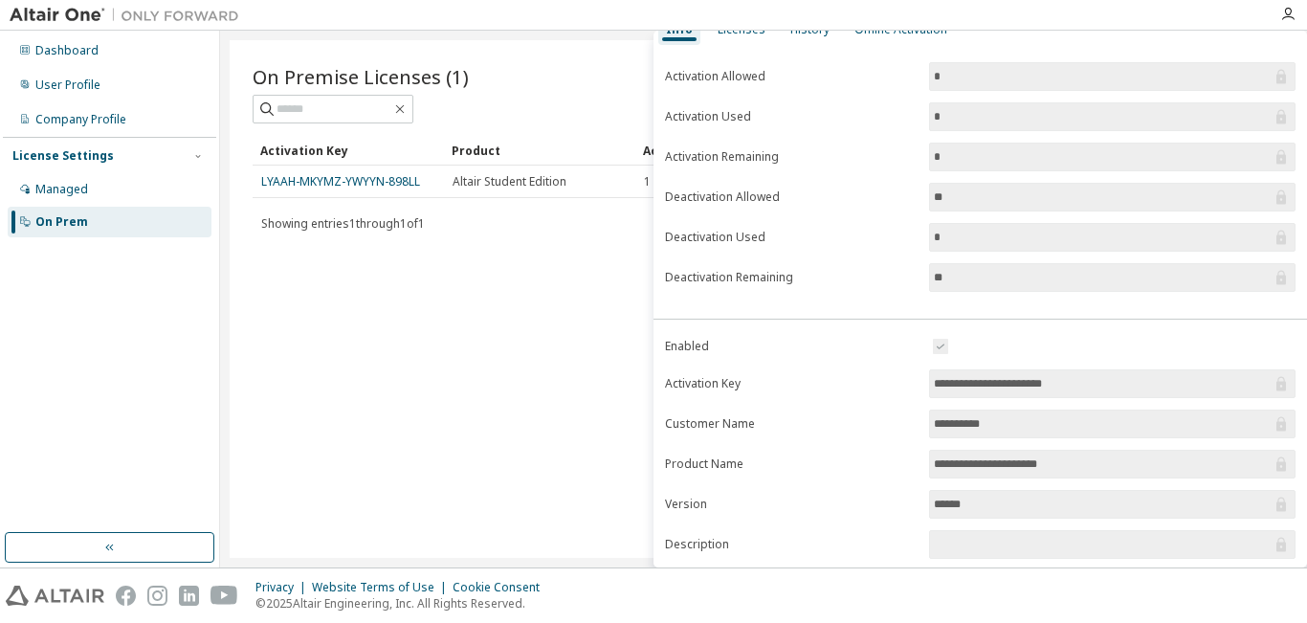
scroll to position [191, 0]
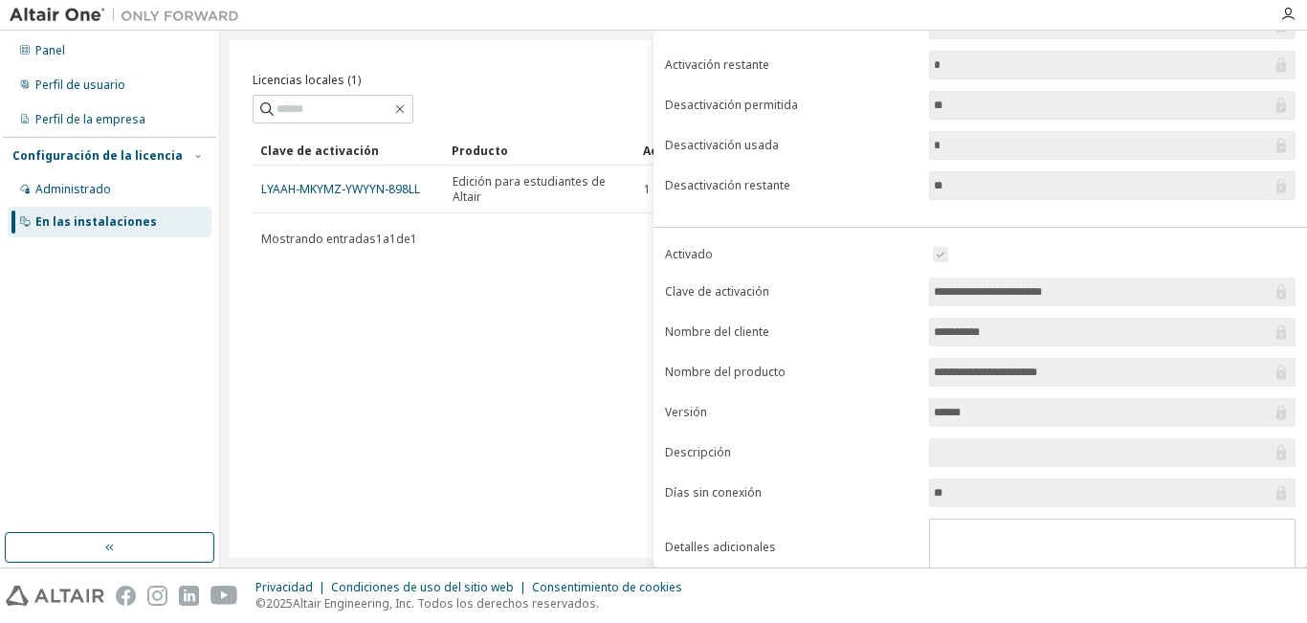
click at [482, 452] on div "Licencias locales (1) Claro Carga Ahorrar Guardar como Campo Operador Valor Sel…" at bounding box center [764, 299] width 1068 height 518
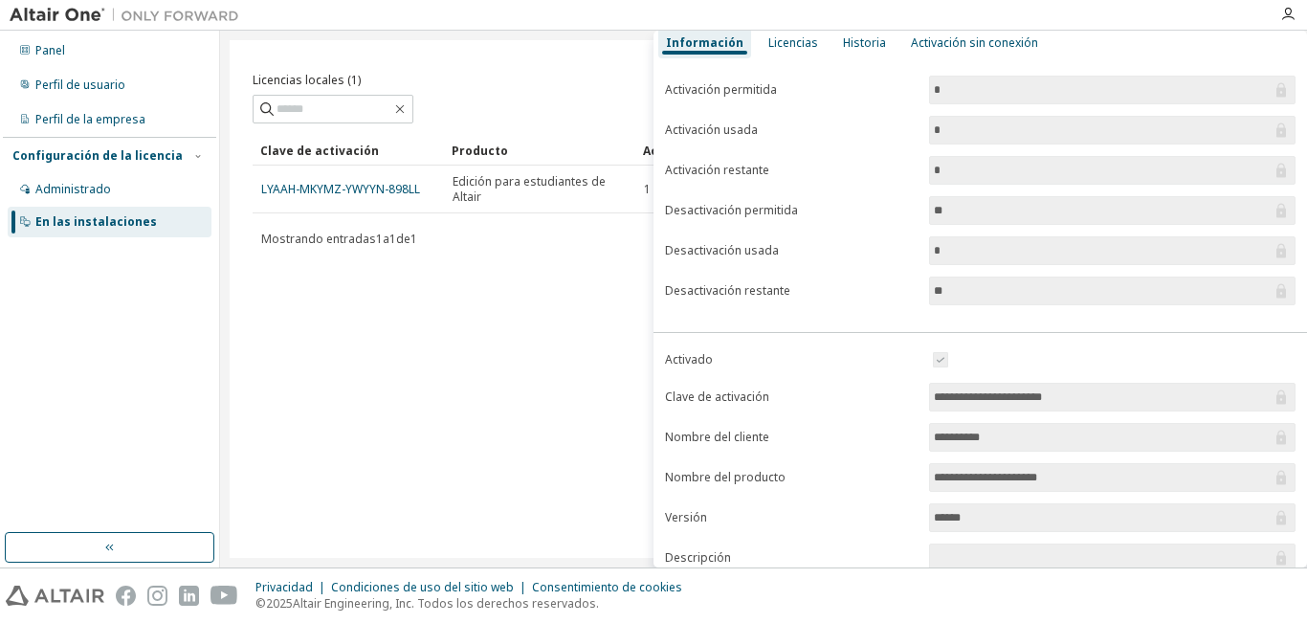
scroll to position [0, 0]
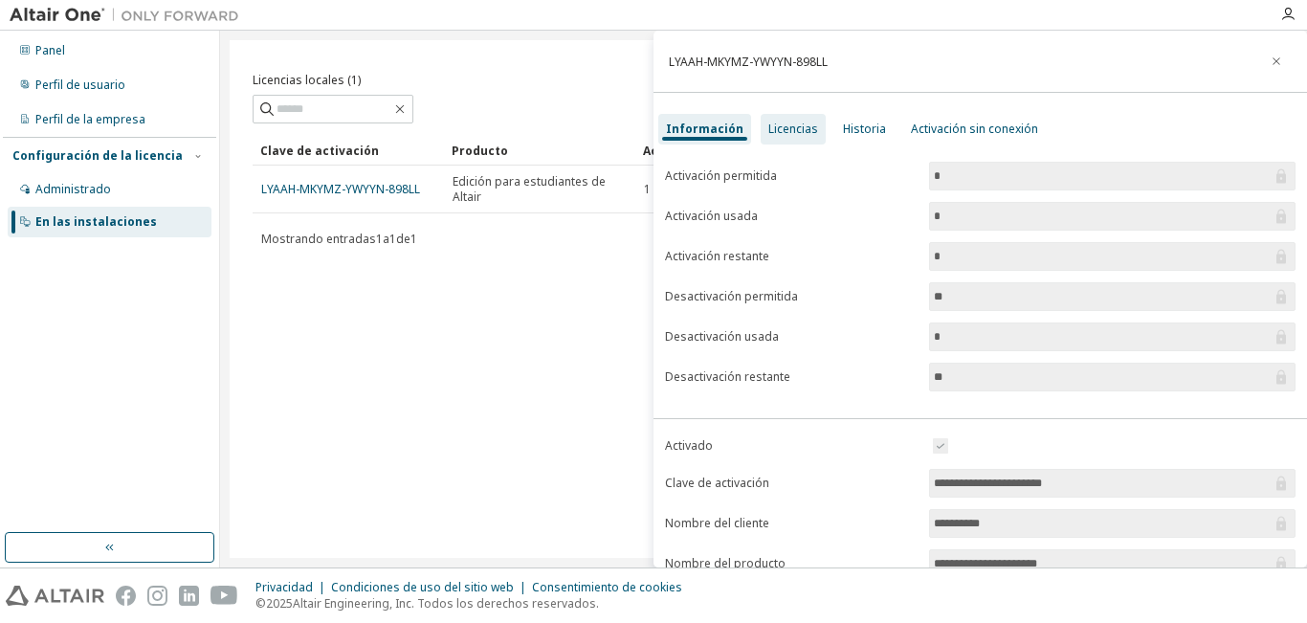
click at [790, 128] on font "Licencias" at bounding box center [793, 129] width 50 height 16
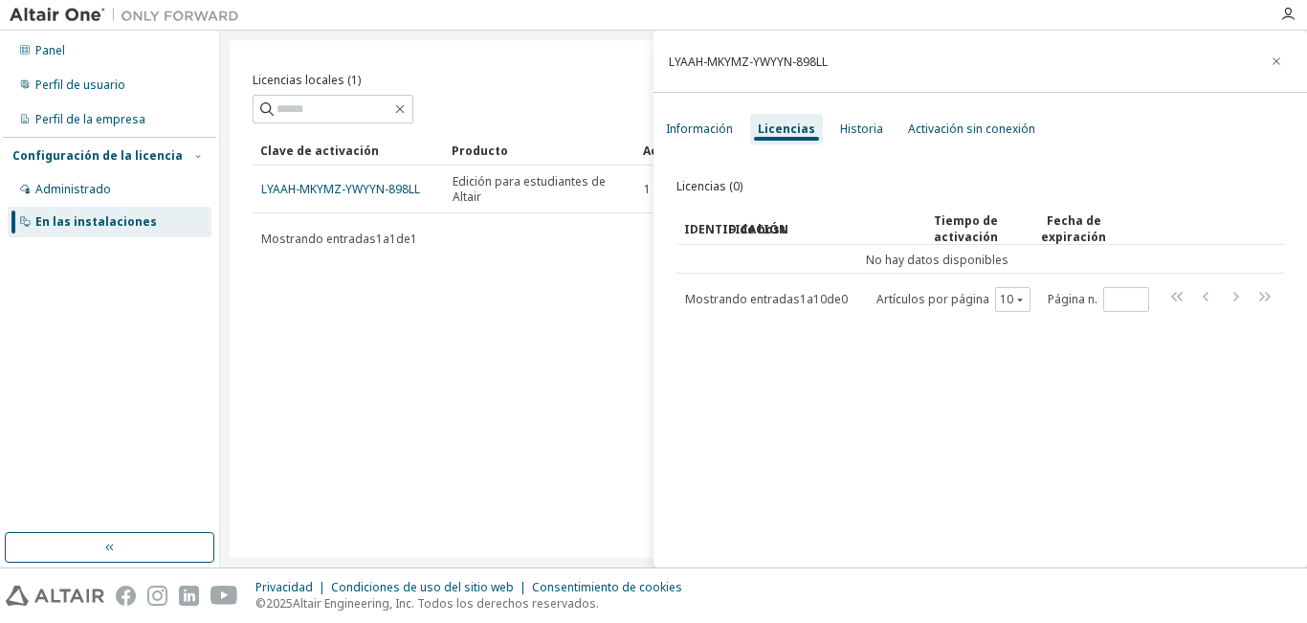
click at [740, 232] on font "ID de host" at bounding box center [753, 229] width 63 height 16
click at [731, 232] on font "ID de host" at bounding box center [753, 229] width 63 height 16
drag, startPoint x: 877, startPoint y: 120, endPoint x: 849, endPoint y: 126, distance: 29.5
click at [871, 123] on div "Historia" at bounding box center [861, 129] width 58 height 31
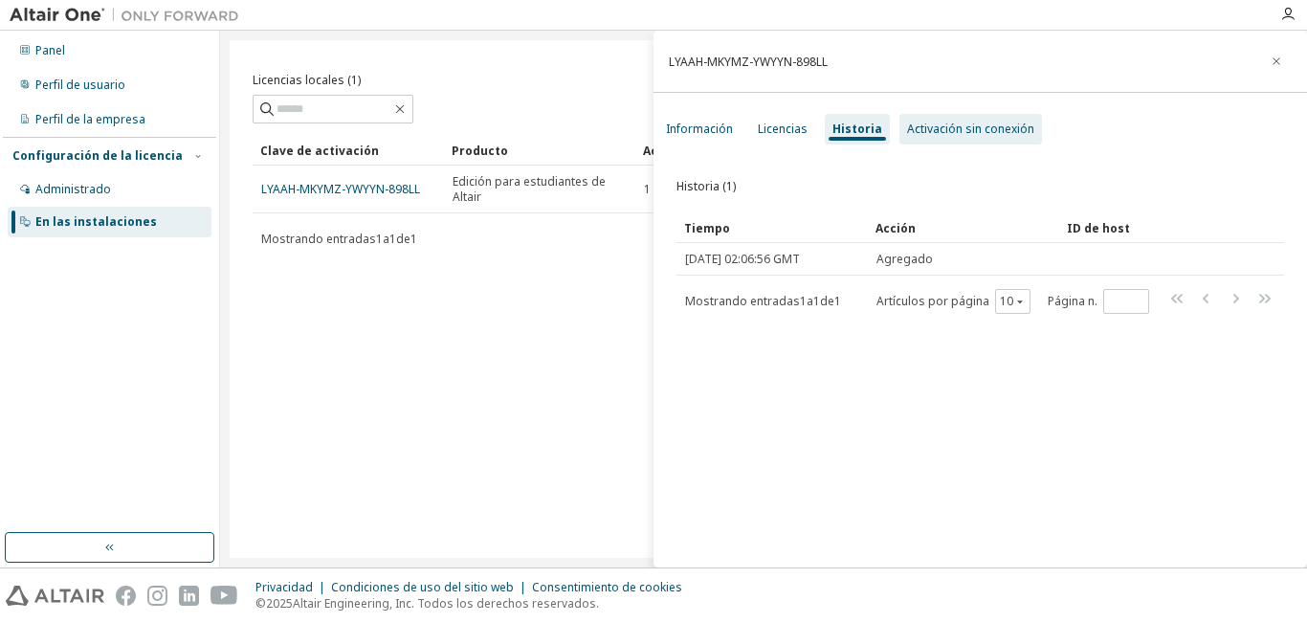
click at [941, 122] on font "Activación sin conexión" at bounding box center [970, 129] width 127 height 16
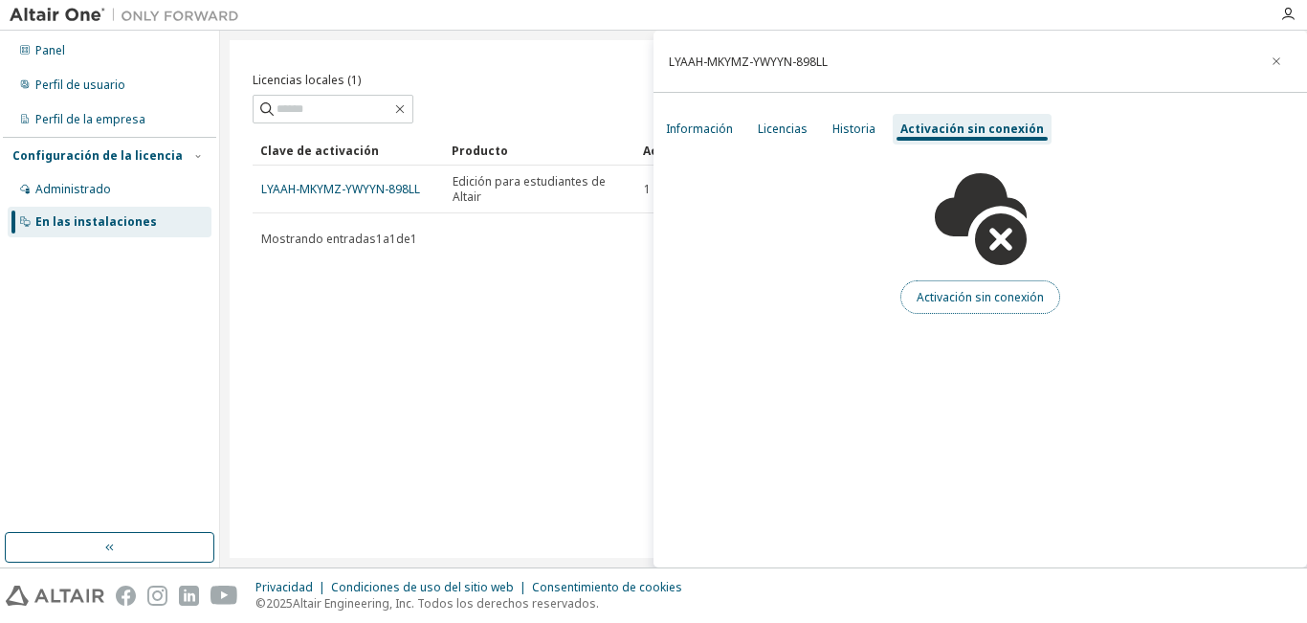
click at [988, 299] on font "Activación sin conexión" at bounding box center [980, 297] width 127 height 16
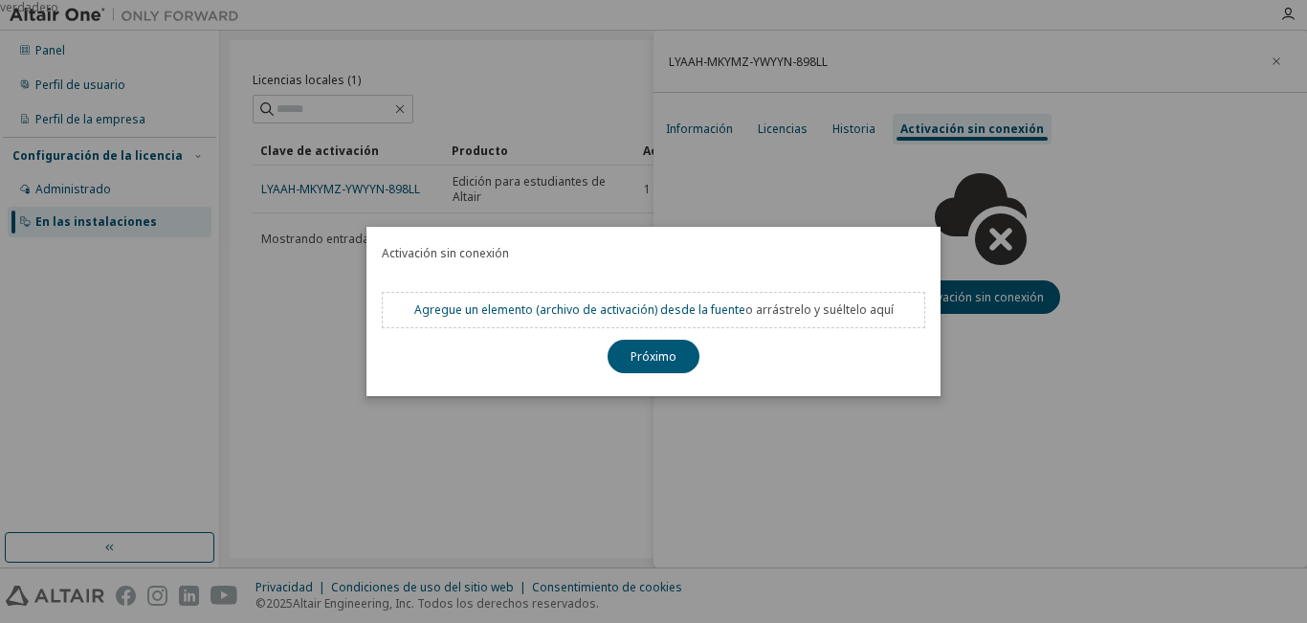
click at [787, 168] on div "verdadero" at bounding box center [653, 311] width 1307 height 623
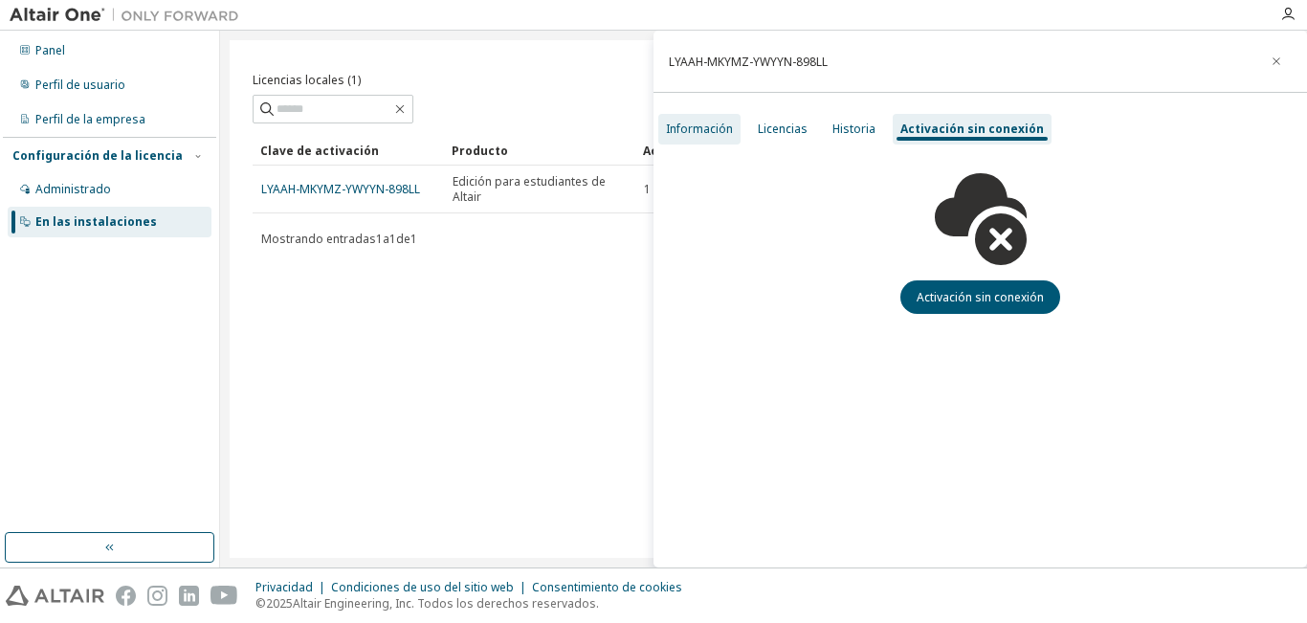
click at [685, 134] on font "Información" at bounding box center [699, 129] width 67 height 16
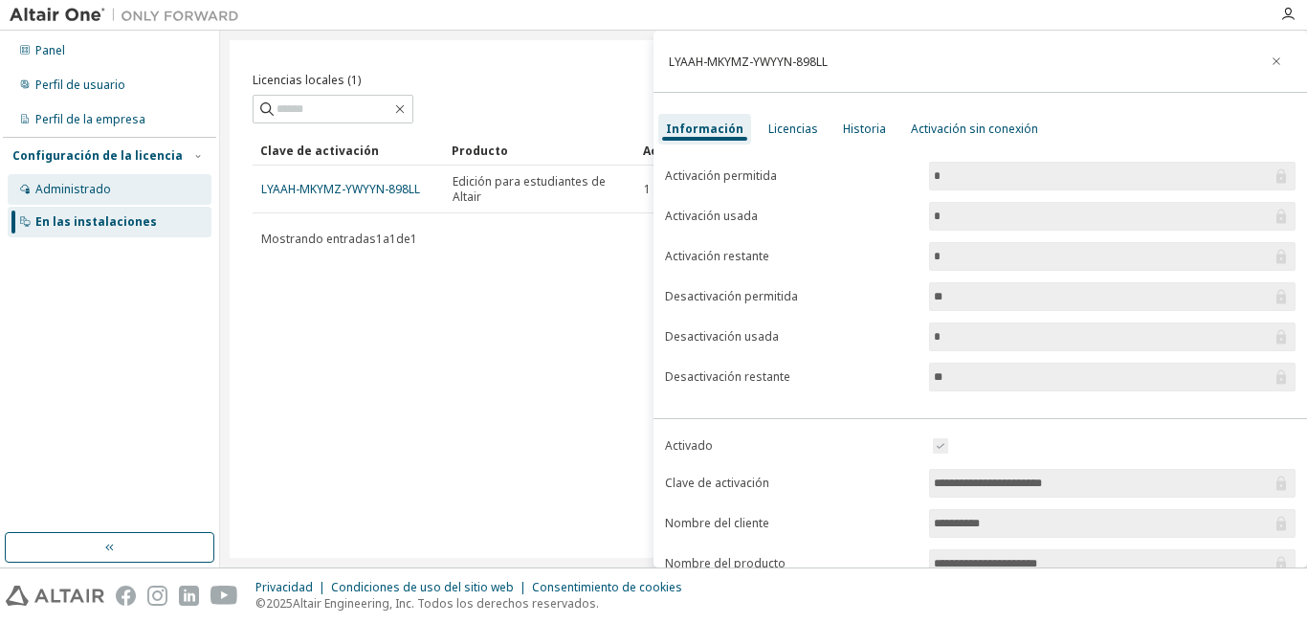
click at [71, 189] on font "Administrado" at bounding box center [73, 189] width 76 height 16
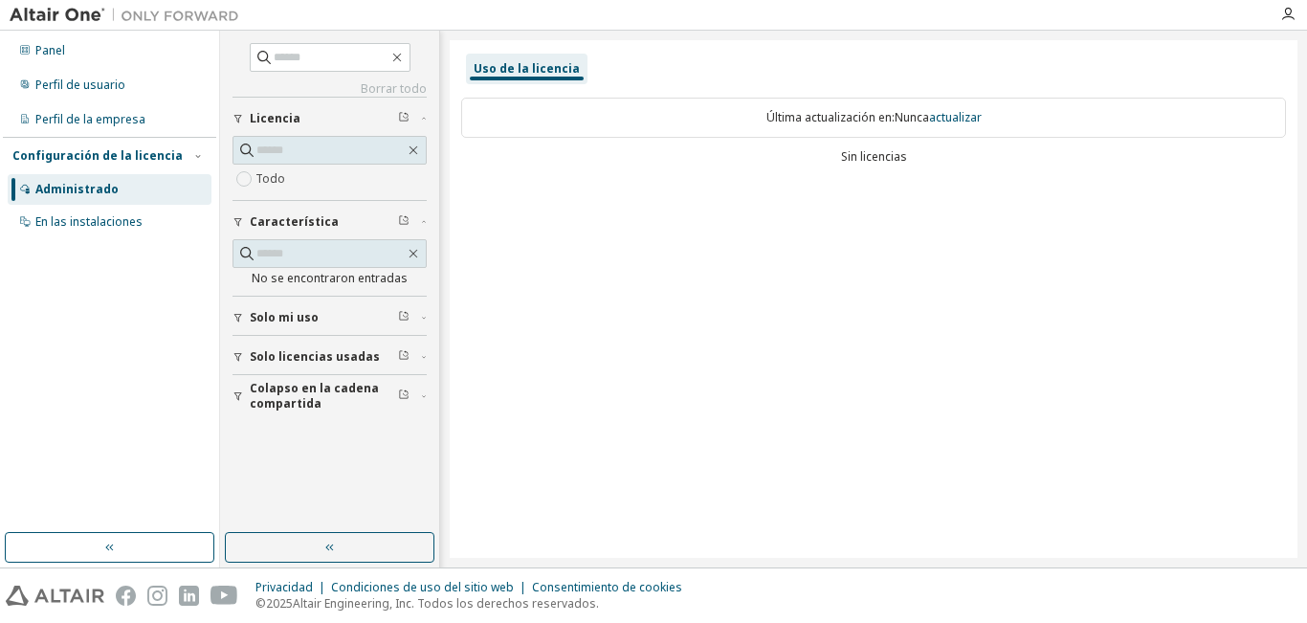
click at [85, 155] on font "Configuración de la licencia" at bounding box center [97, 155] width 170 height 16
click at [74, 156] on font "Configuración de la licencia" at bounding box center [97, 155] width 170 height 16
click at [72, 225] on font "En las instalaciones" at bounding box center [88, 221] width 107 height 16
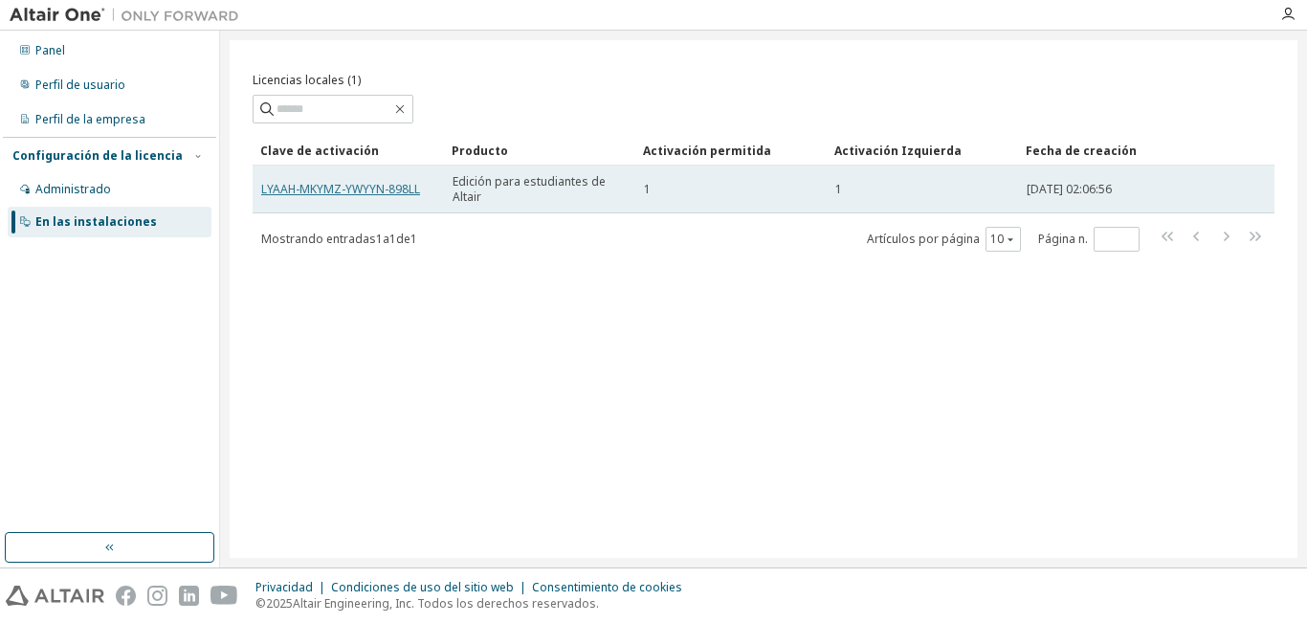
click at [340, 188] on font "LYAAH-MKYMZ-YWYYN-898LL" at bounding box center [340, 189] width 159 height 16
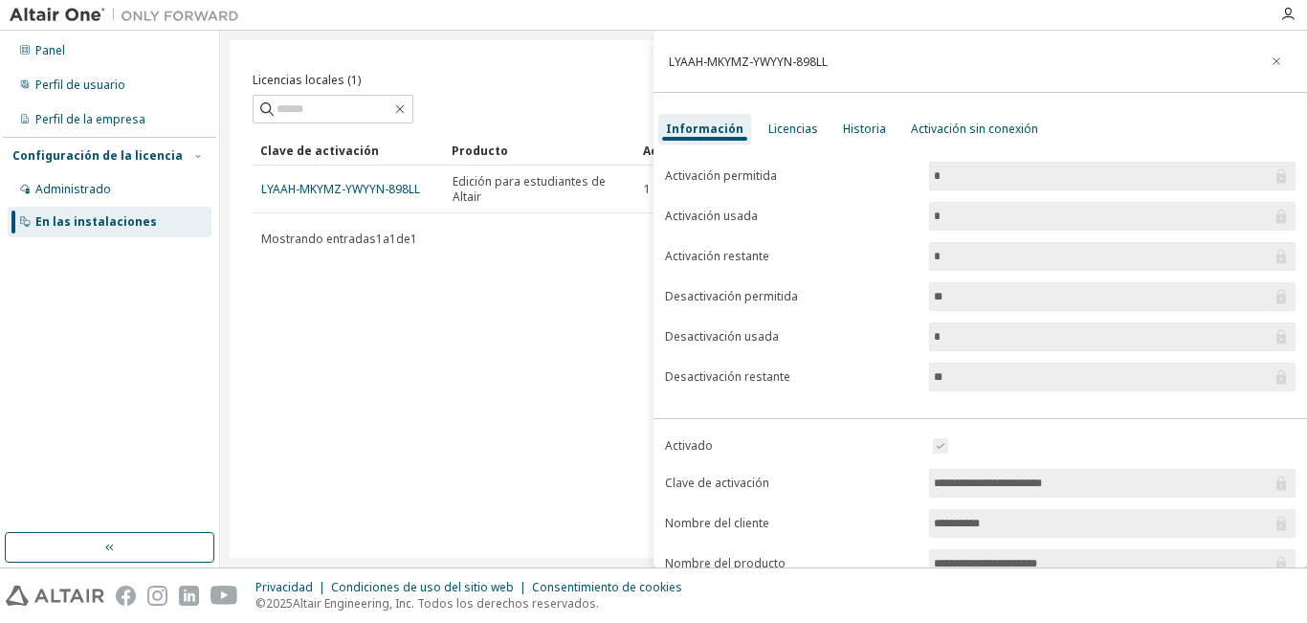
click at [1276, 176] on icon at bounding box center [1281, 176] width 10 height 14
click at [687, 216] on font "Activación usada" at bounding box center [711, 216] width 93 height 16
click at [712, 132] on font "Información" at bounding box center [705, 129] width 78 height 16
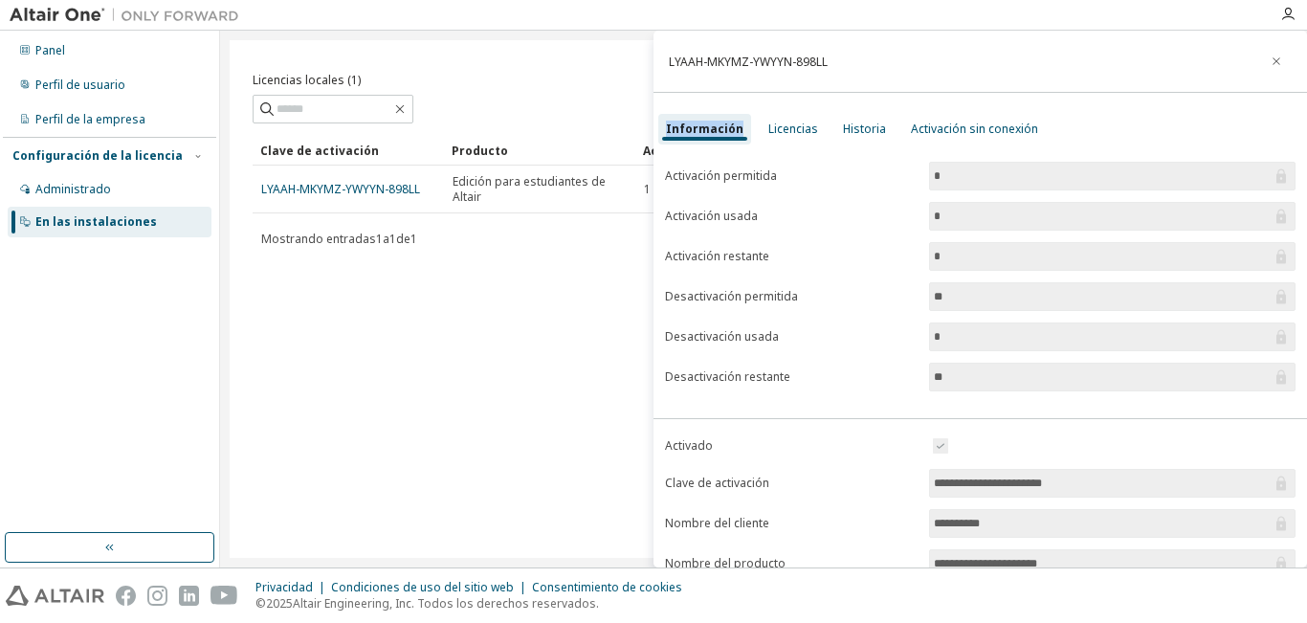
click at [712, 132] on font "Información" at bounding box center [705, 129] width 78 height 16
click at [744, 57] on font "LYAAH-MKYMZ-YWYYN-898LL" at bounding box center [748, 62] width 159 height 16
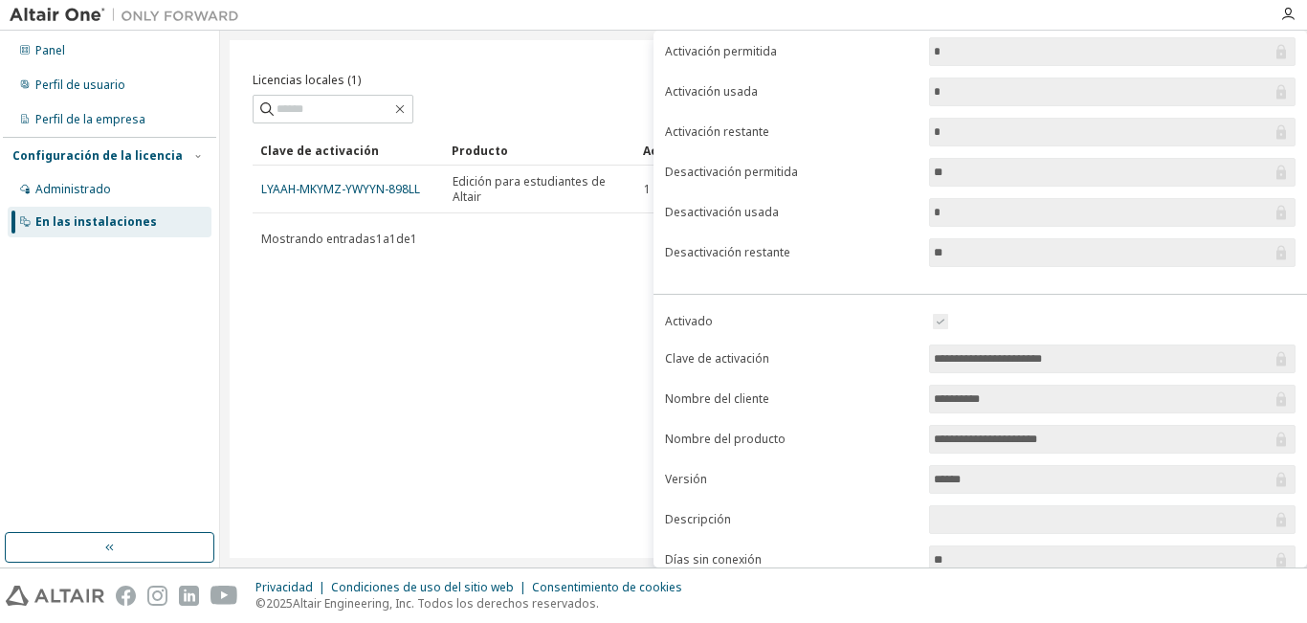
scroll to position [260, 0]
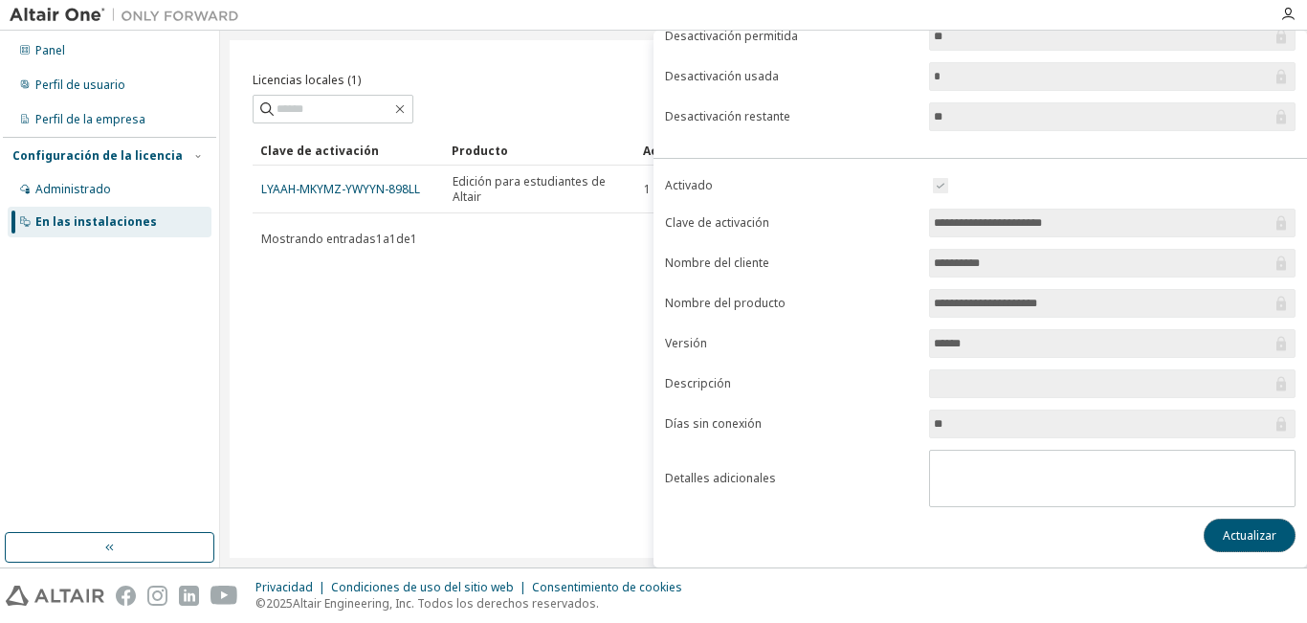
click at [1235, 534] on font "Actualizar" at bounding box center [1250, 535] width 54 height 16
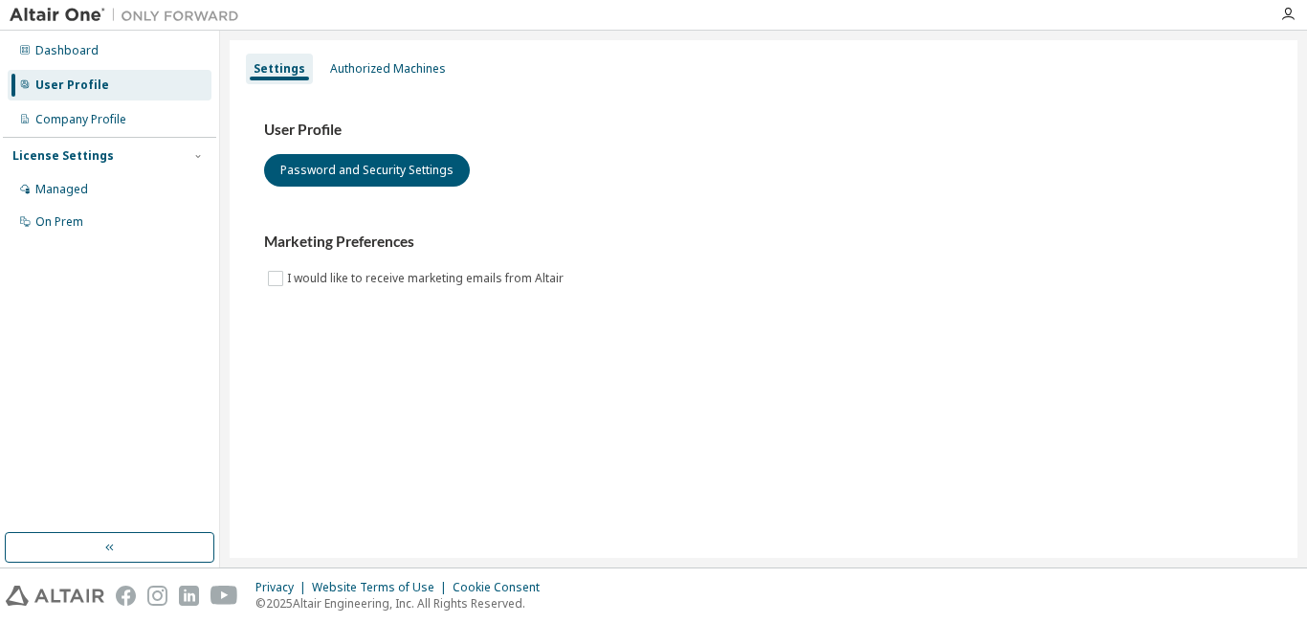
click at [6, 49] on div "Dashboard User Profile Company Profile License Settings Managed On Prem" at bounding box center [109, 136] width 213 height 206
click at [27, 49] on icon at bounding box center [25, 50] width 10 height 10
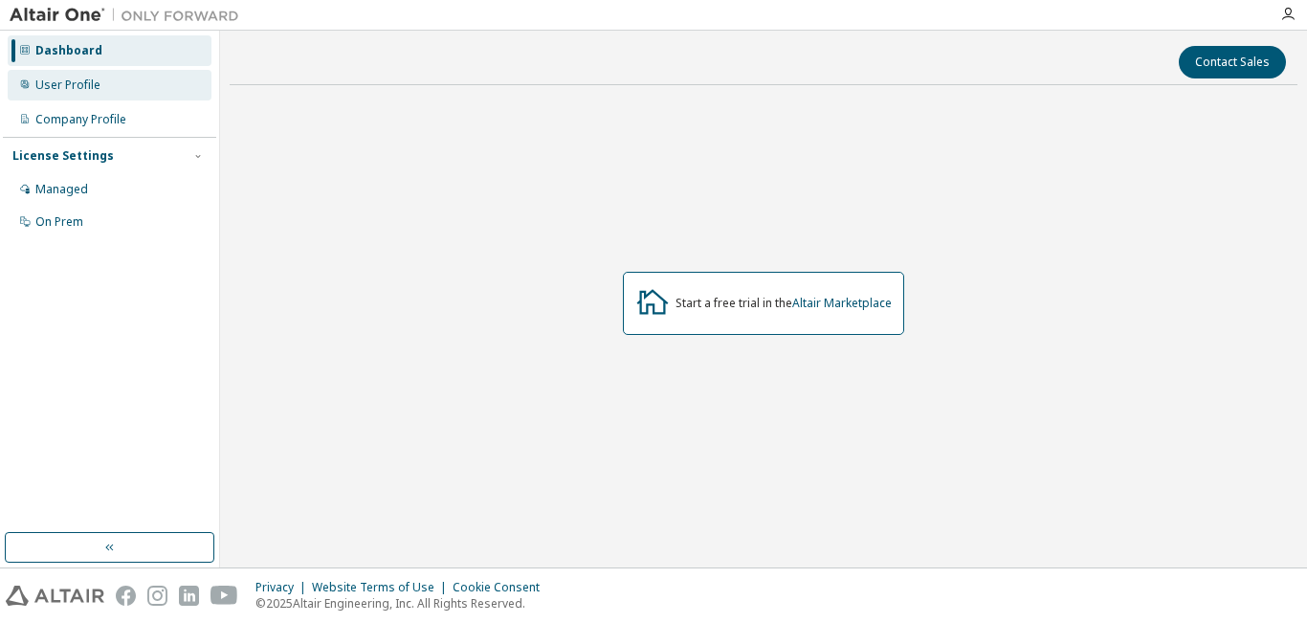
click at [38, 84] on div "User Profile" at bounding box center [67, 85] width 65 height 15
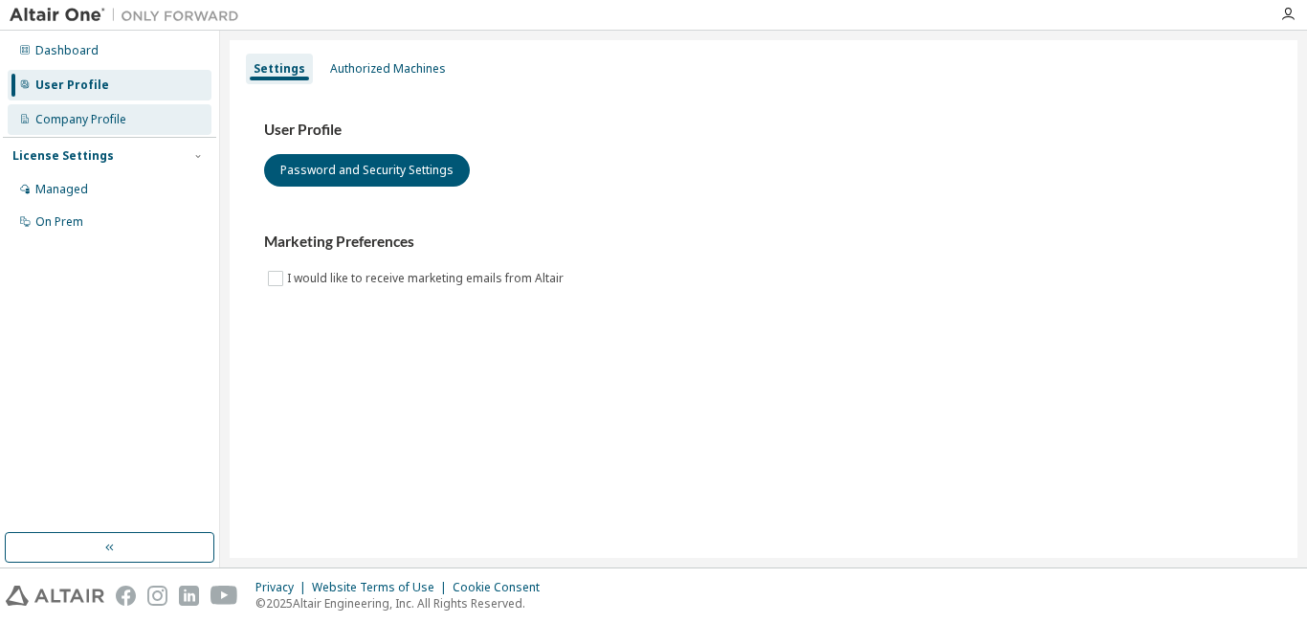
click at [56, 125] on div "Company Profile" at bounding box center [80, 119] width 91 height 15
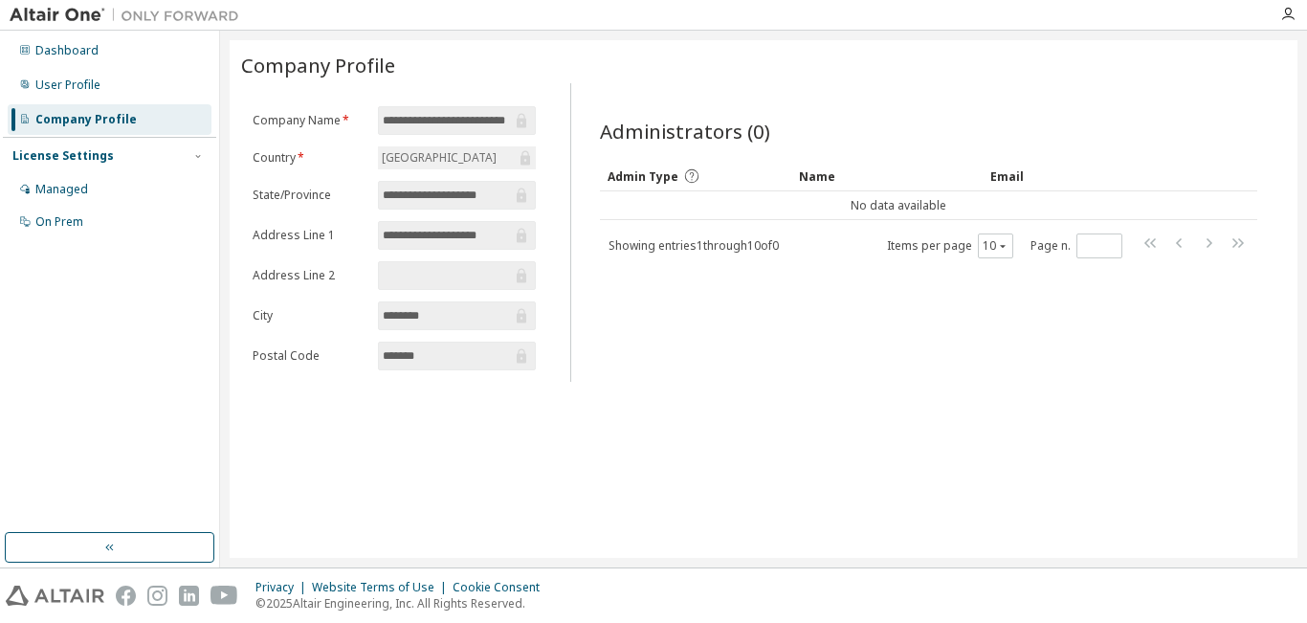
click at [58, 152] on div "License Settings" at bounding box center [62, 155] width 101 height 15
click at [33, 114] on div "Company Profile" at bounding box center [110, 119] width 204 height 31
click at [106, 547] on icon "button" at bounding box center [109, 547] width 8 height 7
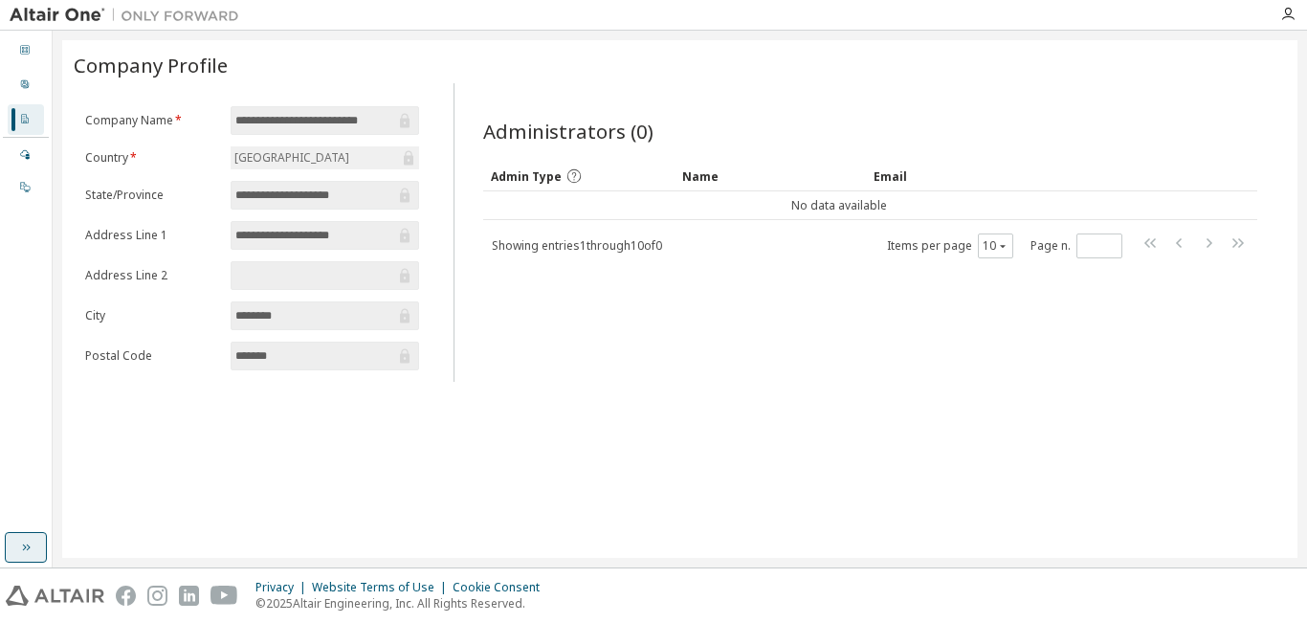
click at [22, 549] on icon "button" at bounding box center [25, 547] width 15 height 15
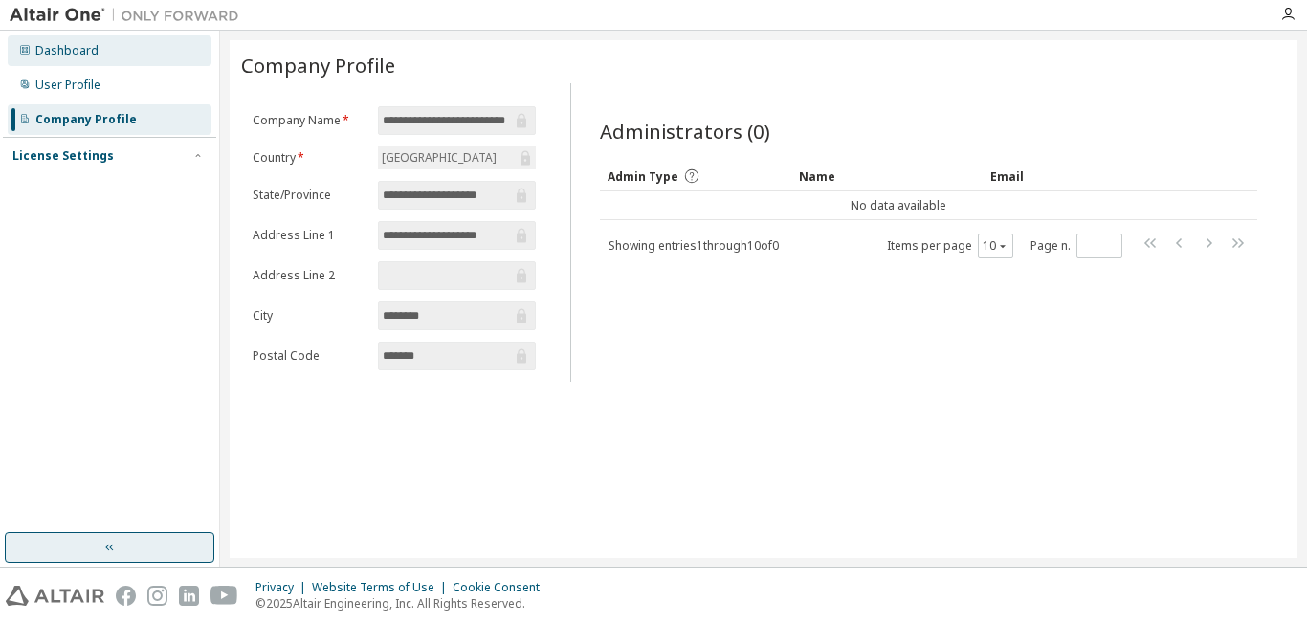
click at [67, 48] on div "Dashboard" at bounding box center [66, 50] width 63 height 15
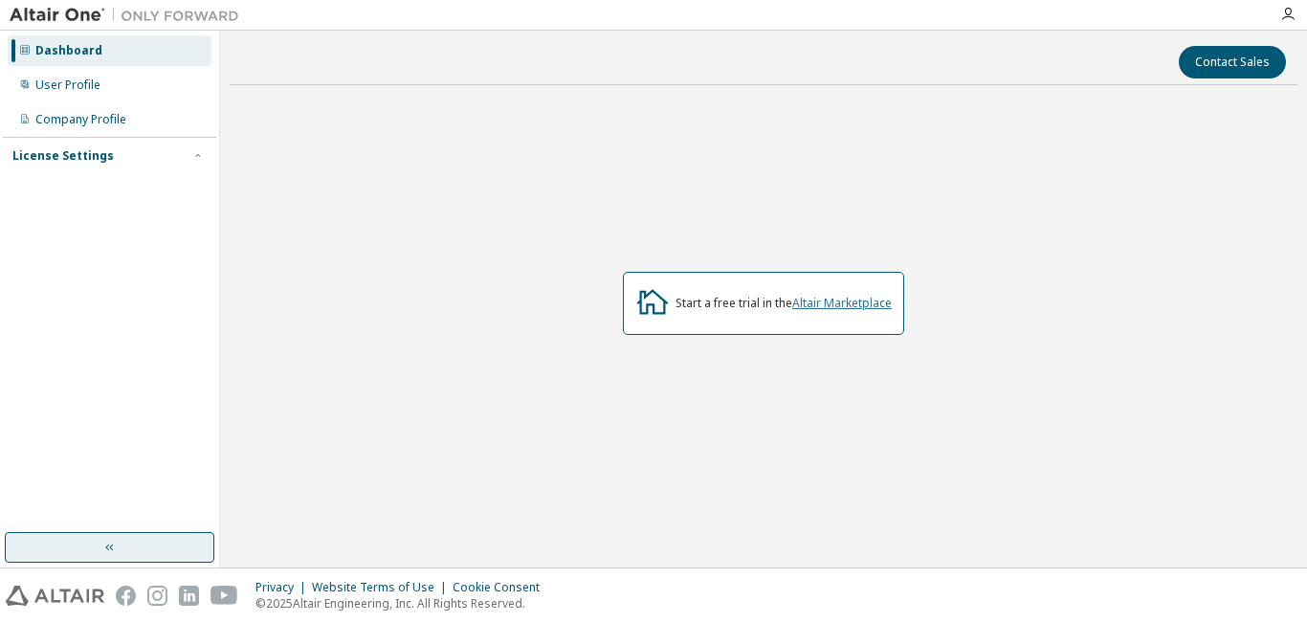
click at [826, 299] on link "Altair Marketplace" at bounding box center [842, 303] width 100 height 16
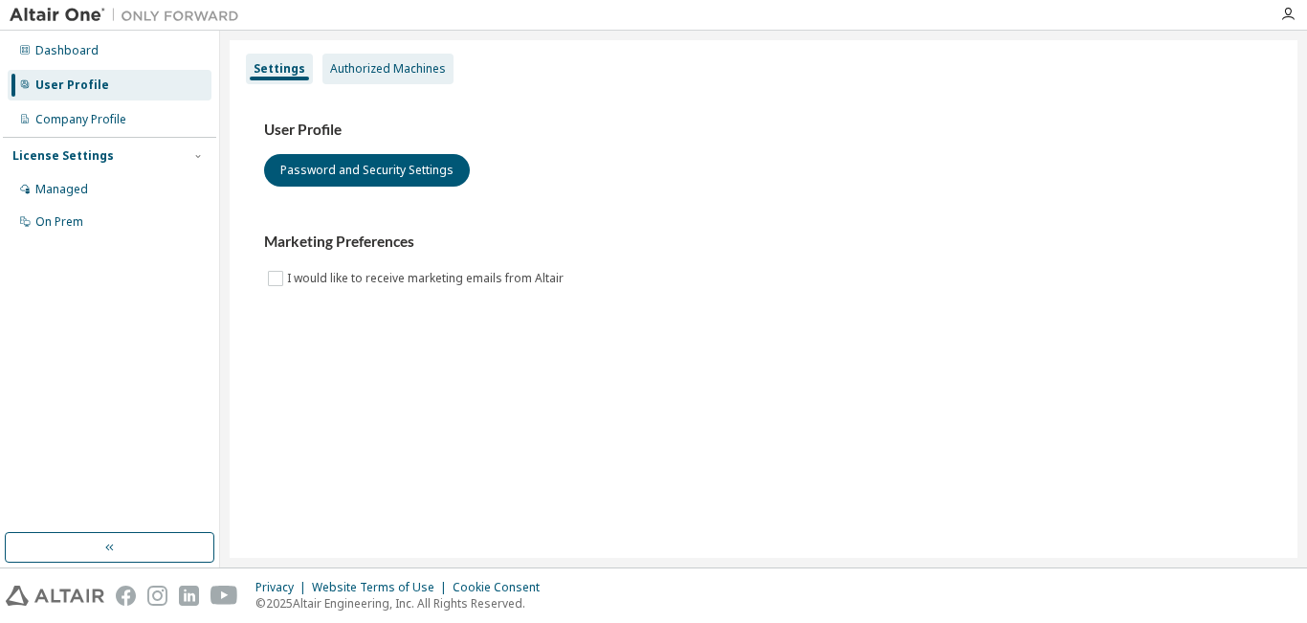
drag, startPoint x: 389, startPoint y: 56, endPoint x: 406, endPoint y: 71, distance: 21.7
click at [388, 56] on div "Authorized Machines" at bounding box center [387, 69] width 131 height 31
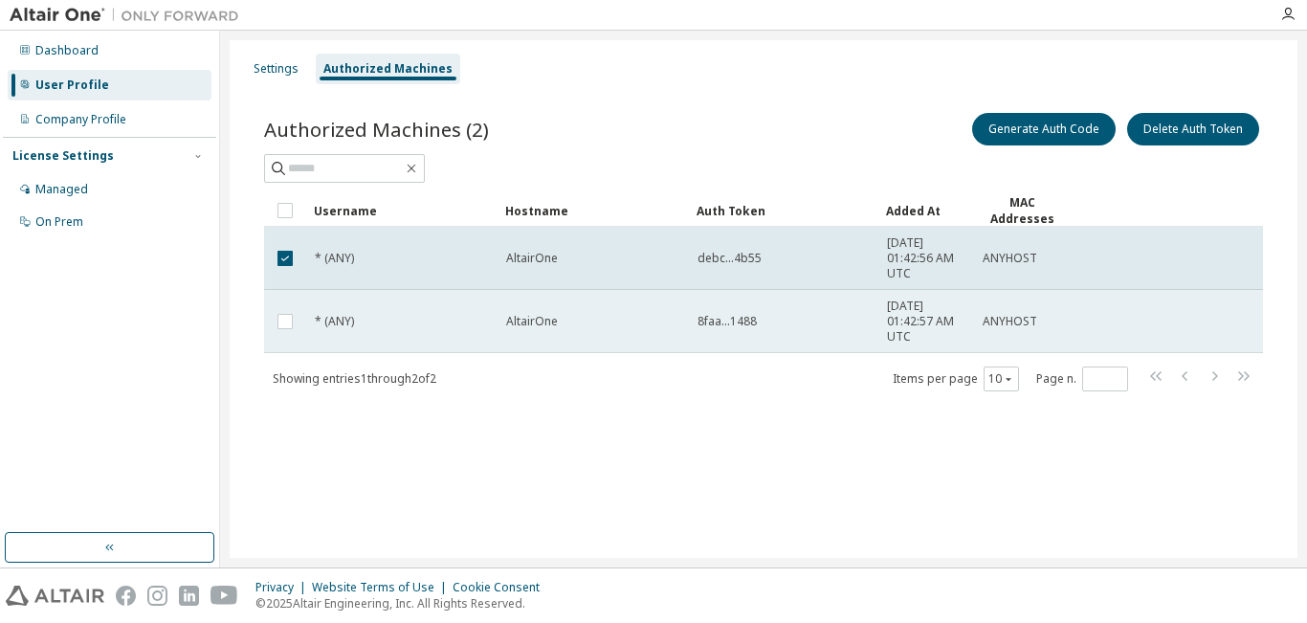
click at [279, 332] on td at bounding box center [285, 321] width 42 height 63
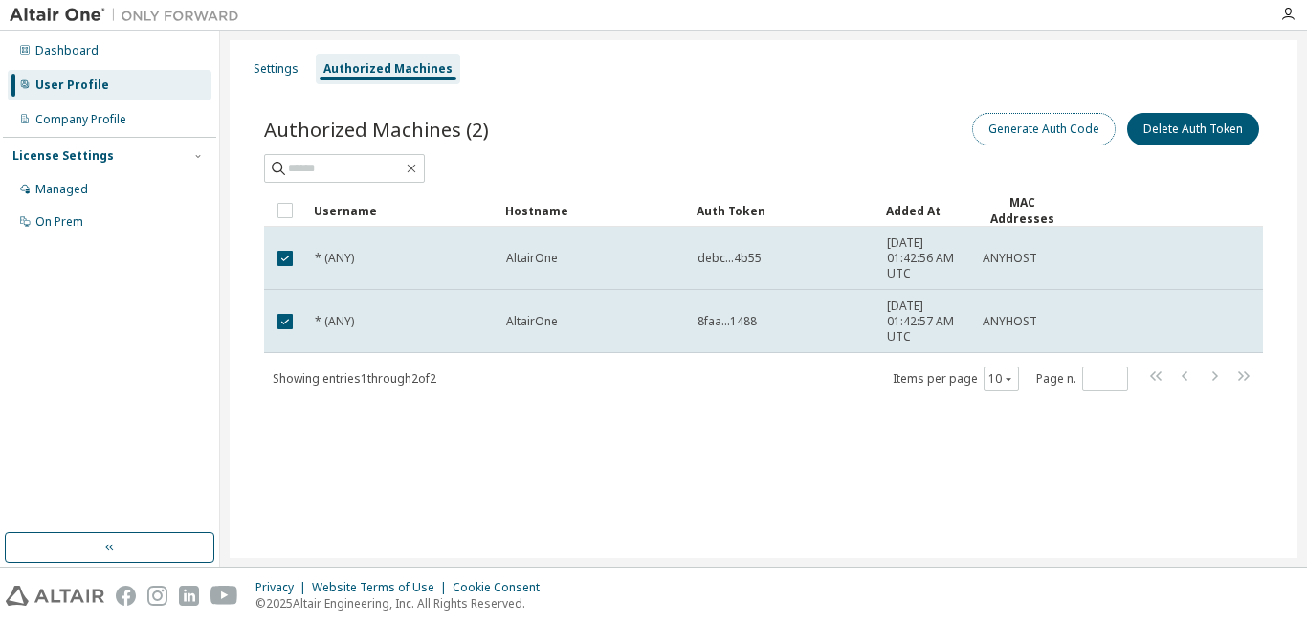
click at [1031, 126] on button "Generate Auth Code" at bounding box center [1044, 129] width 144 height 33
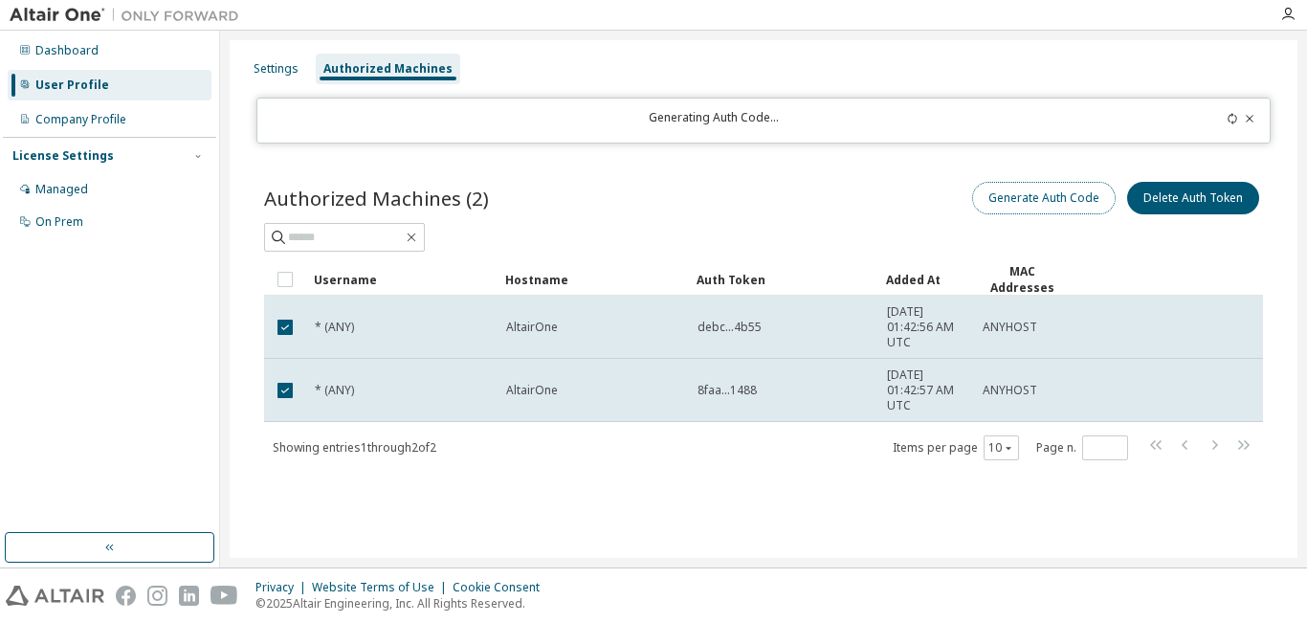
click at [1019, 194] on button "Generate Auth Code" at bounding box center [1044, 198] width 144 height 33
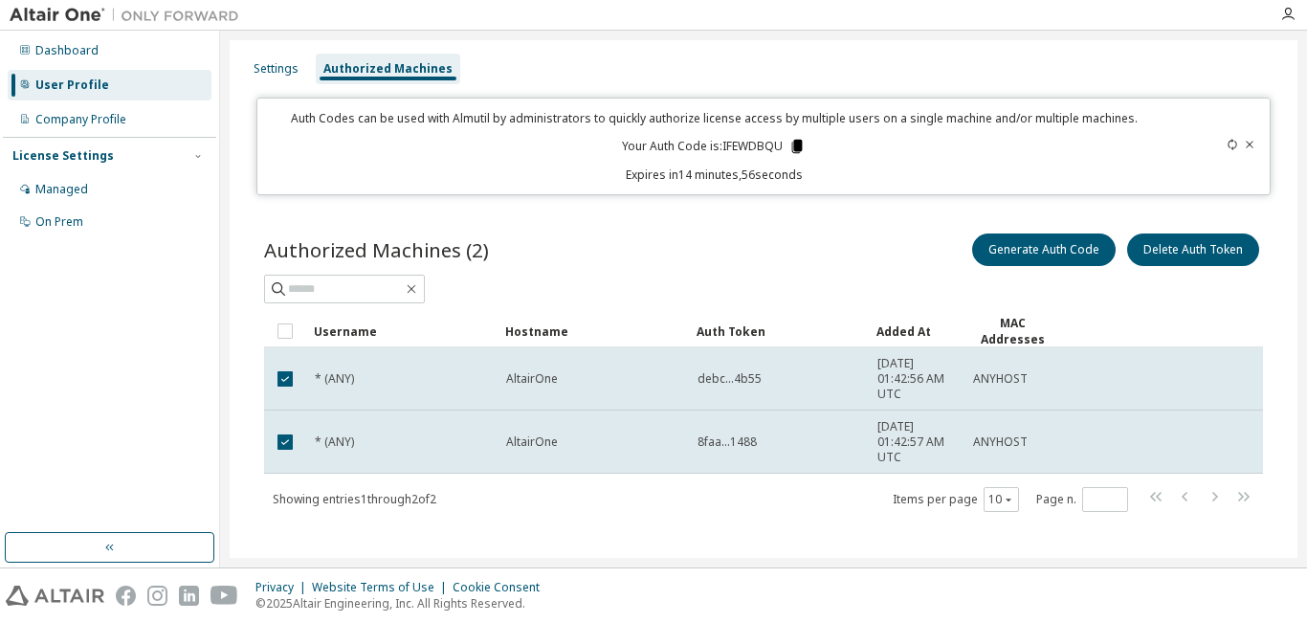
click at [796, 144] on icon at bounding box center [797, 146] width 11 height 13
drag, startPoint x: 69, startPoint y: 218, endPoint x: 211, endPoint y: 220, distance: 142.6
click at [71, 217] on div "On Prem" at bounding box center [59, 221] width 48 height 15
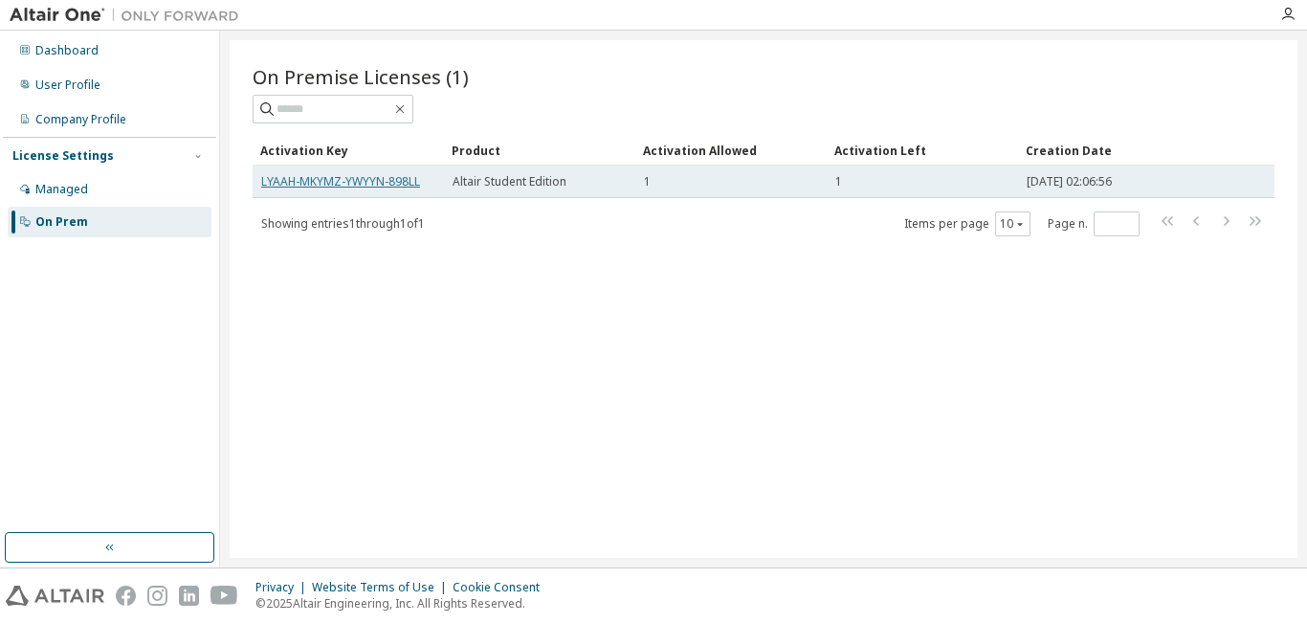
click at [320, 176] on link "LYAAH-MKYMZ-YWYYN-898LL" at bounding box center [340, 181] width 159 height 16
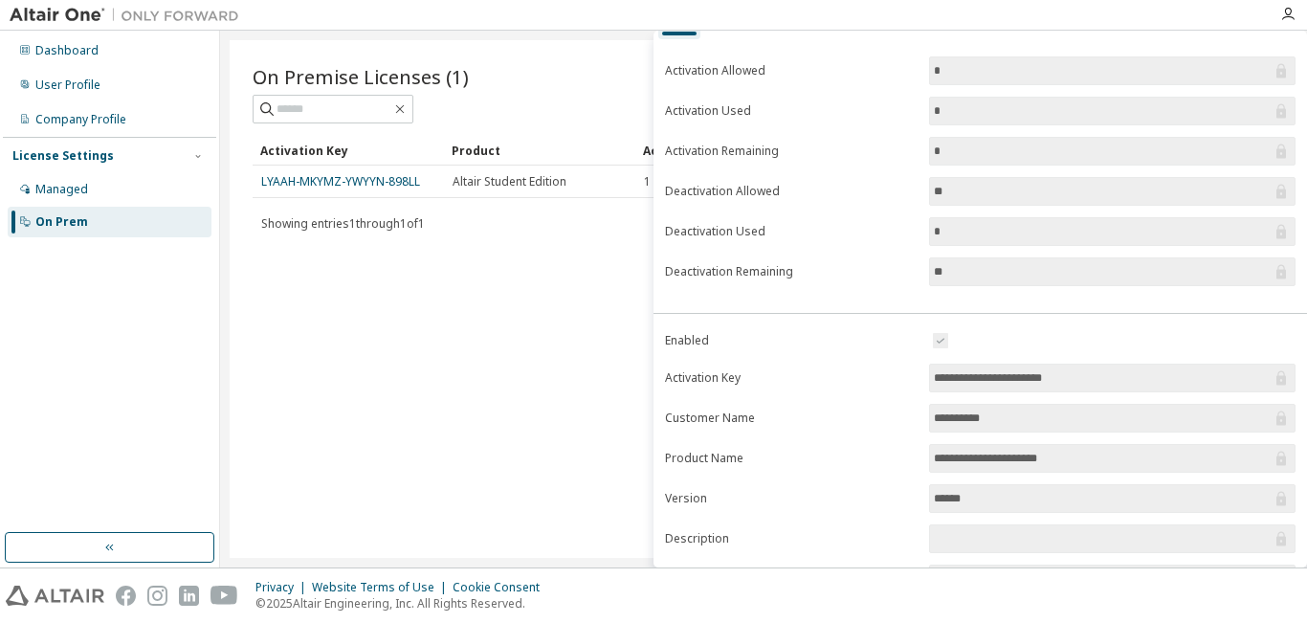
scroll to position [259, 0]
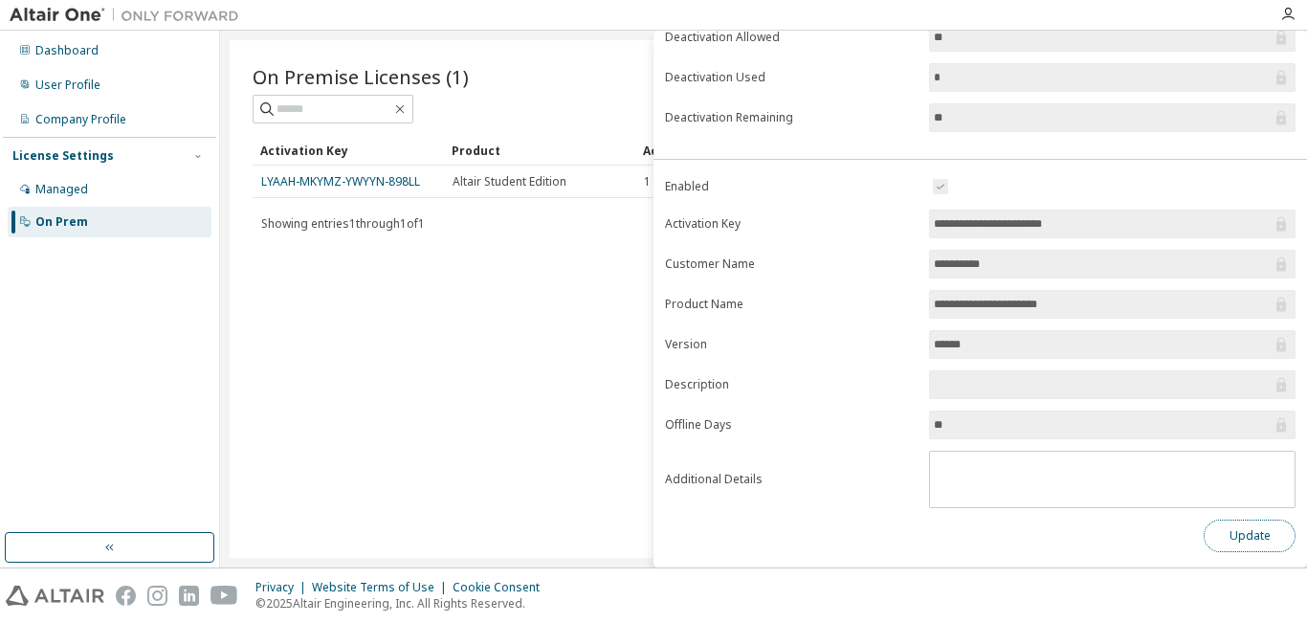
click at [1245, 536] on button "Update" at bounding box center [1250, 536] width 92 height 33
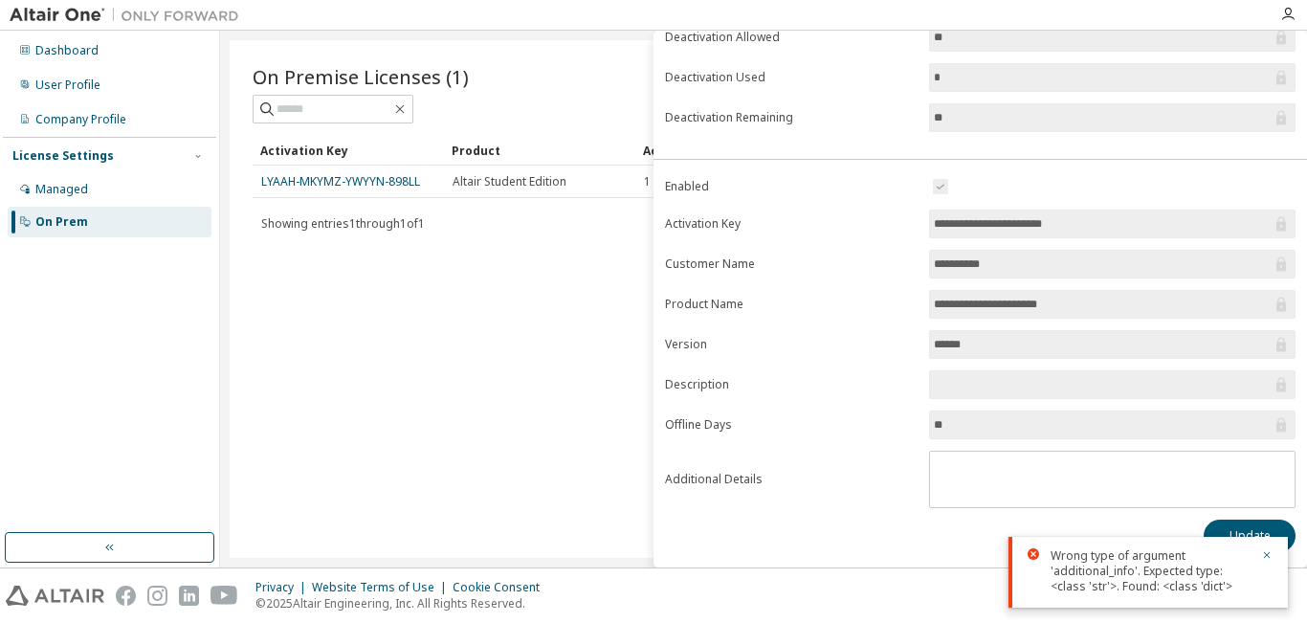
click at [874, 554] on div "**********" at bounding box center [979, 227] width 653 height 680
click at [1270, 556] on icon "button" at bounding box center [1266, 554] width 11 height 11
